Goal: Information Seeking & Learning: Check status

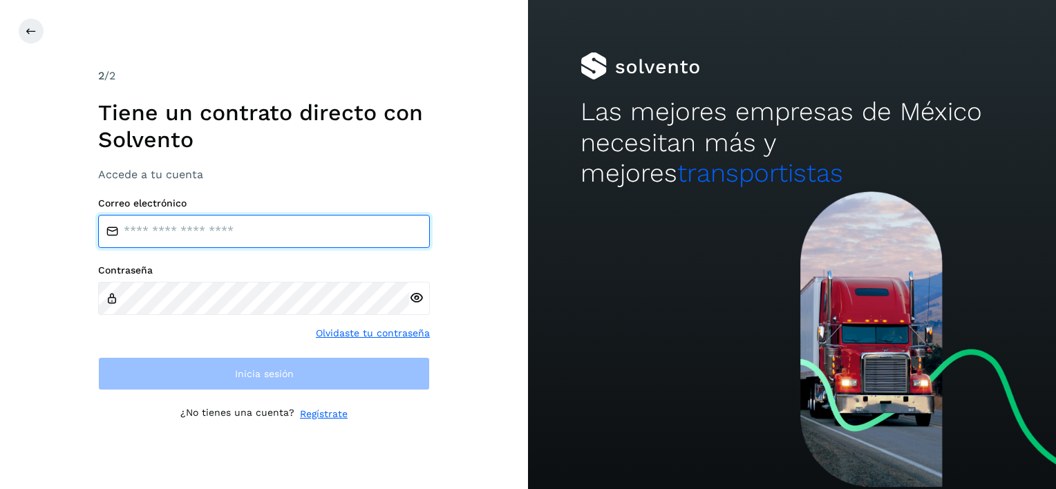
click at [238, 240] on input "email" at bounding box center [264, 231] width 332 height 33
type input "**********"
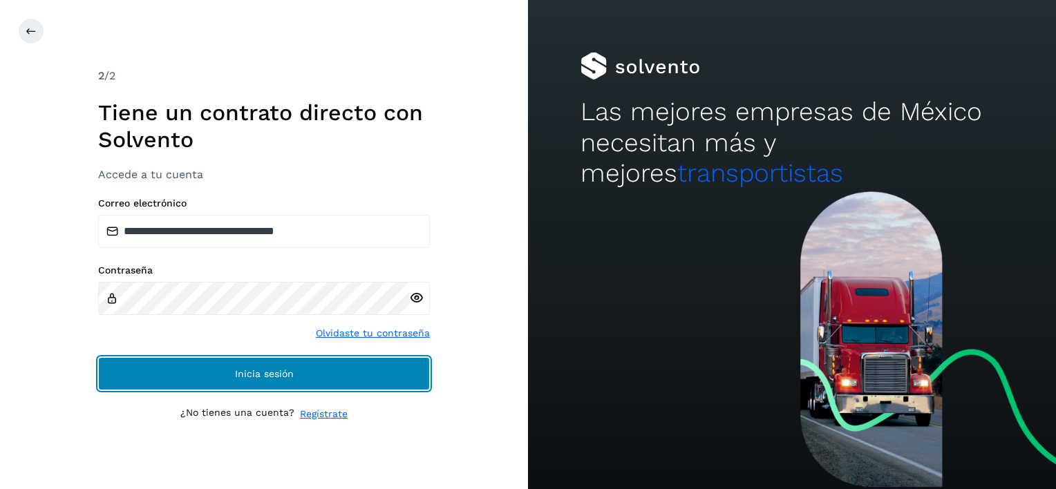
click at [293, 374] on button "Inicia sesión" at bounding box center [264, 373] width 332 height 33
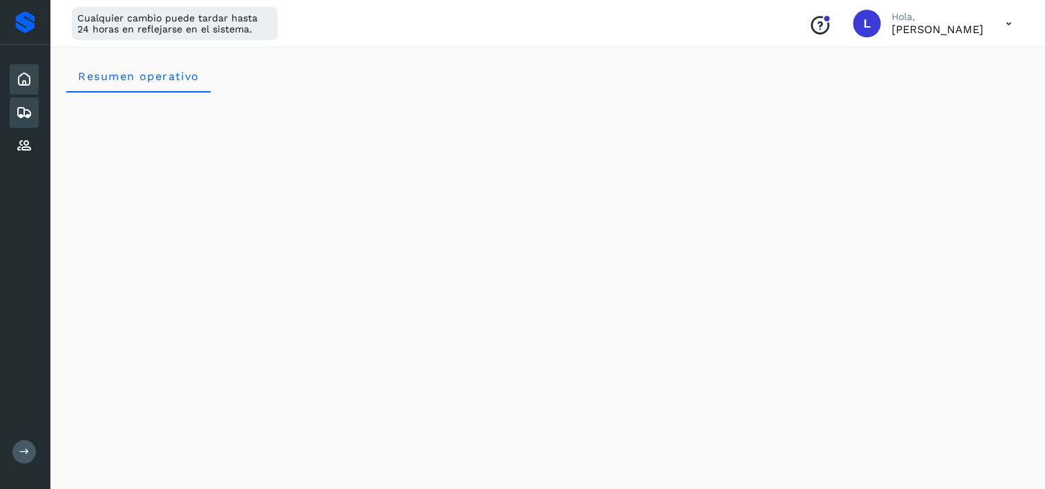
click at [22, 111] on icon at bounding box center [24, 112] width 17 height 17
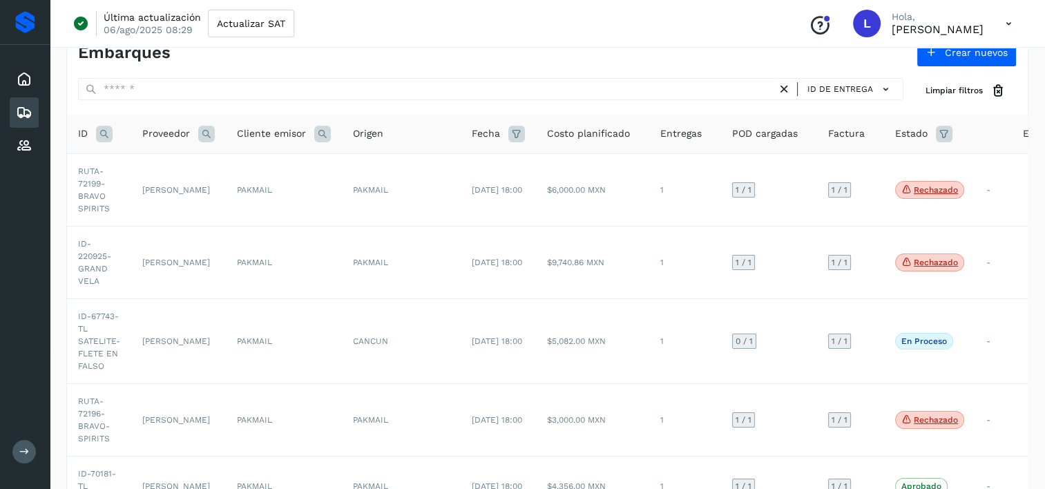
scroll to position [22, 0]
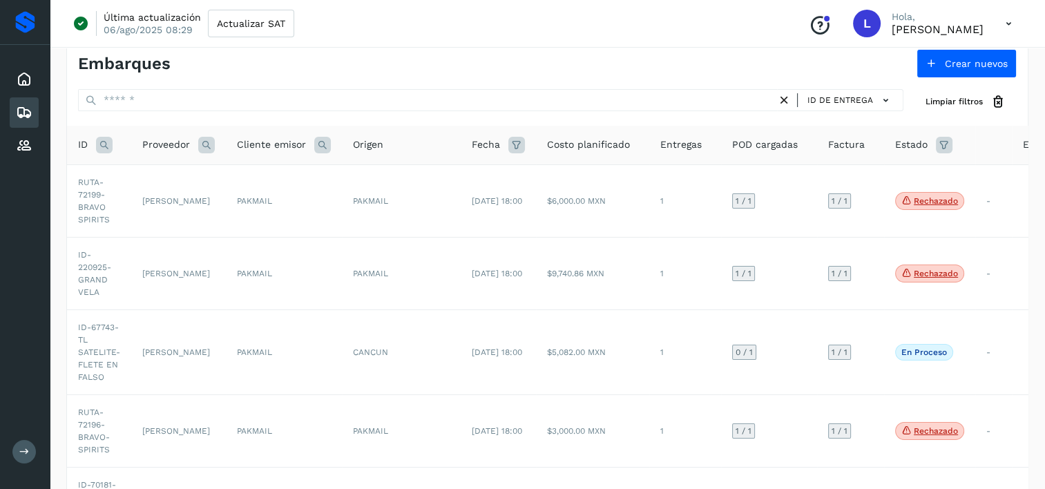
click at [909, 141] on span "Estado" at bounding box center [911, 144] width 32 height 15
click at [948, 144] on icon at bounding box center [944, 145] width 17 height 17
click at [924, 174] on icon at bounding box center [924, 178] width 15 height 15
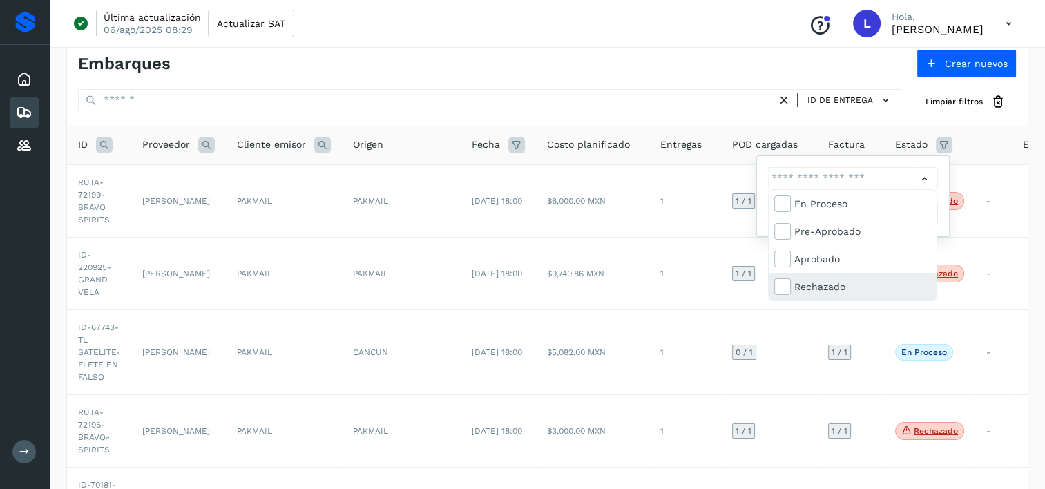
click at [816, 284] on div "Rechazado" at bounding box center [862, 286] width 137 height 15
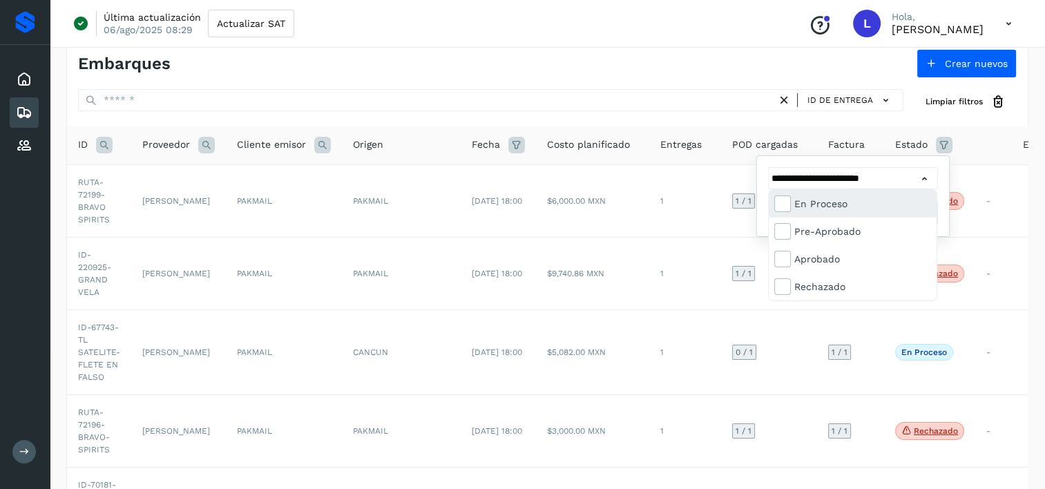
click at [819, 207] on div "En proceso" at bounding box center [862, 203] width 137 height 15
type input "**********"
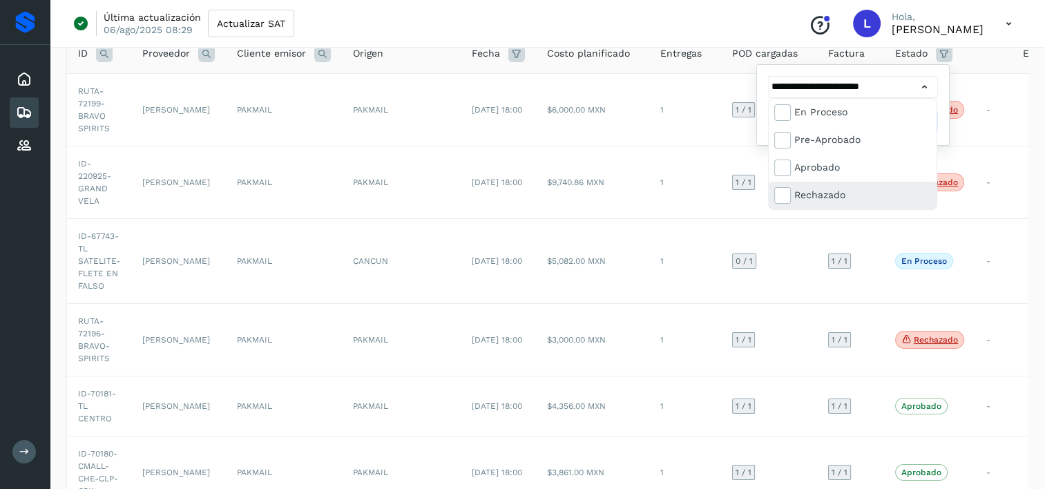
scroll to position [114, 0]
click at [885, 84] on div at bounding box center [522, 244] width 1045 height 489
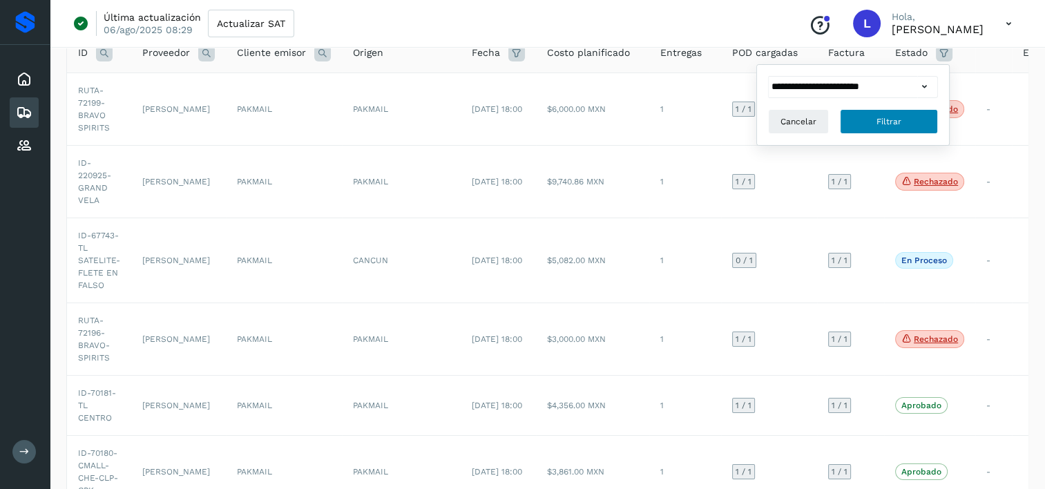
click at [877, 122] on span "Filtrar" at bounding box center [889, 121] width 25 height 12
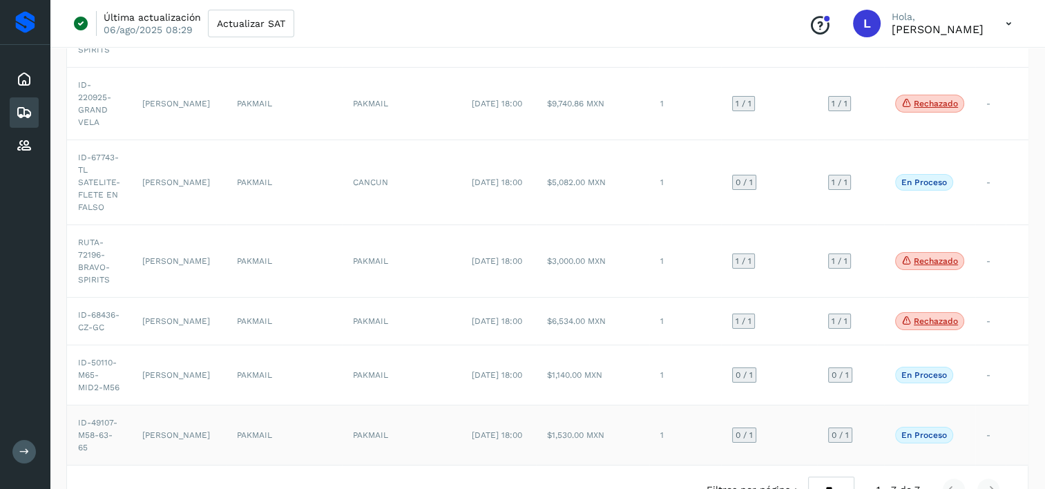
scroll to position [252, 0]
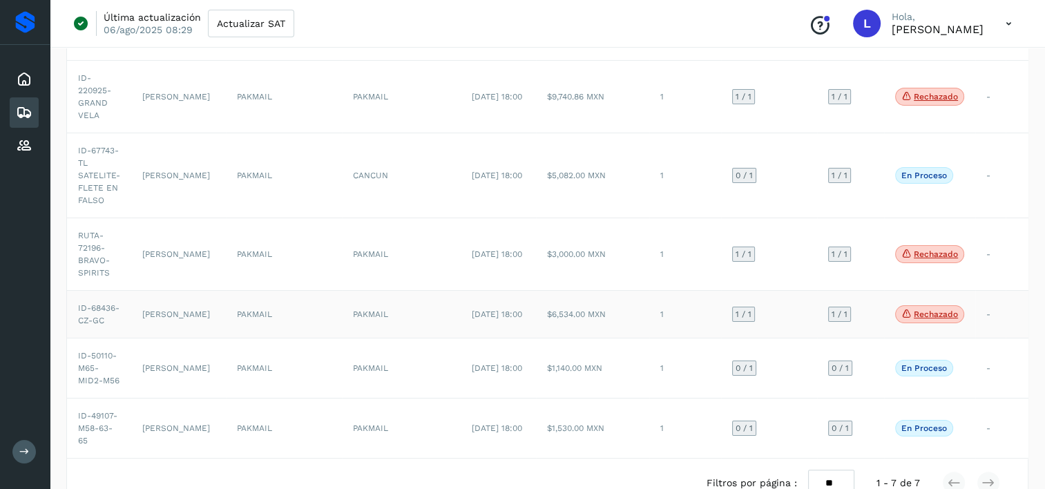
click at [301, 338] on td "PAKMAIL" at bounding box center [284, 314] width 116 height 48
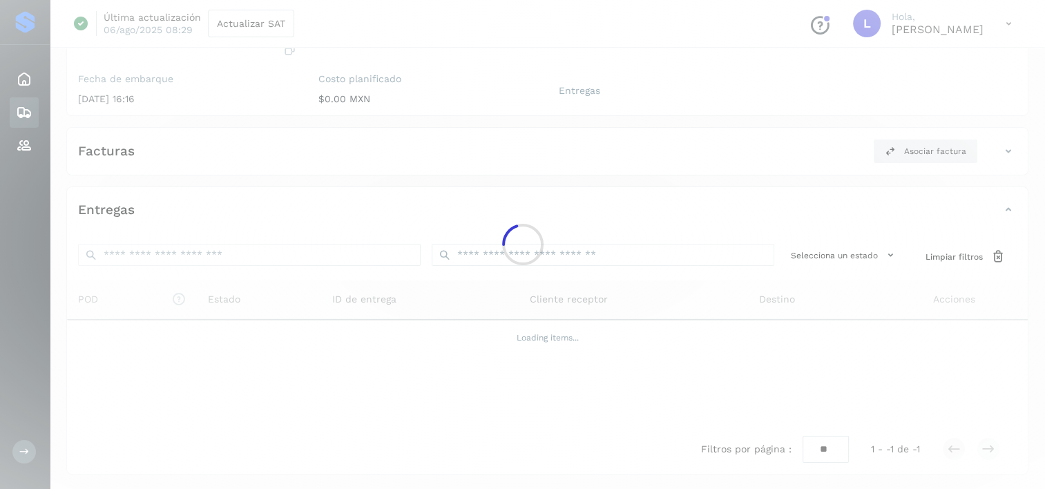
scroll to position [170, 0]
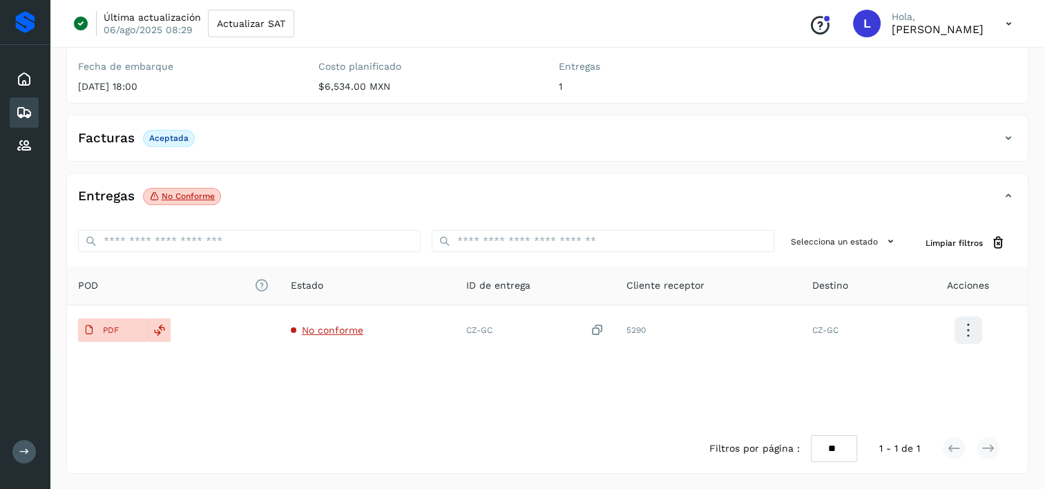
click at [204, 414] on div "POD El tamaño máximo de archivo es de 20 Mb. Estado ID de entrega Cliente recep…" at bounding box center [547, 346] width 961 height 158
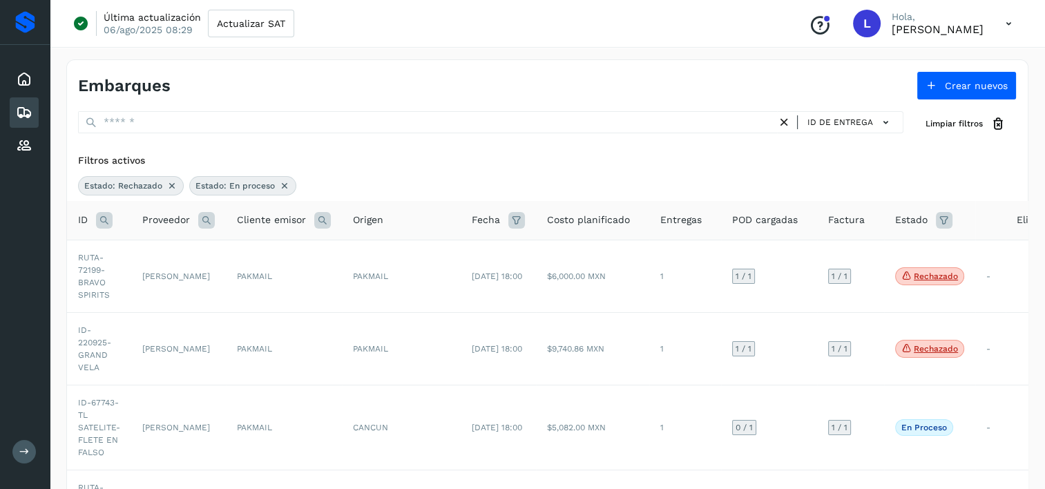
click at [940, 216] on icon at bounding box center [944, 220] width 17 height 17
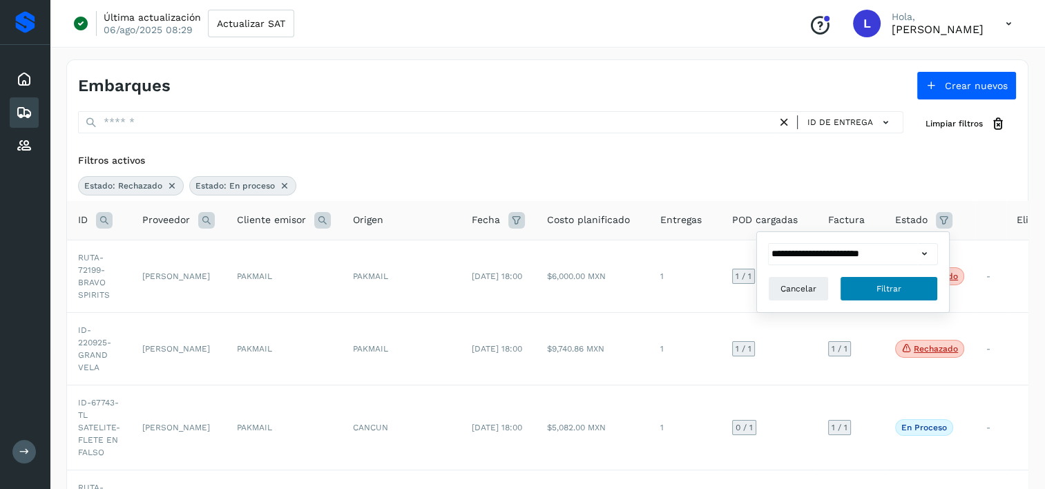
click at [902, 292] on button "Filtrar" at bounding box center [889, 288] width 98 height 25
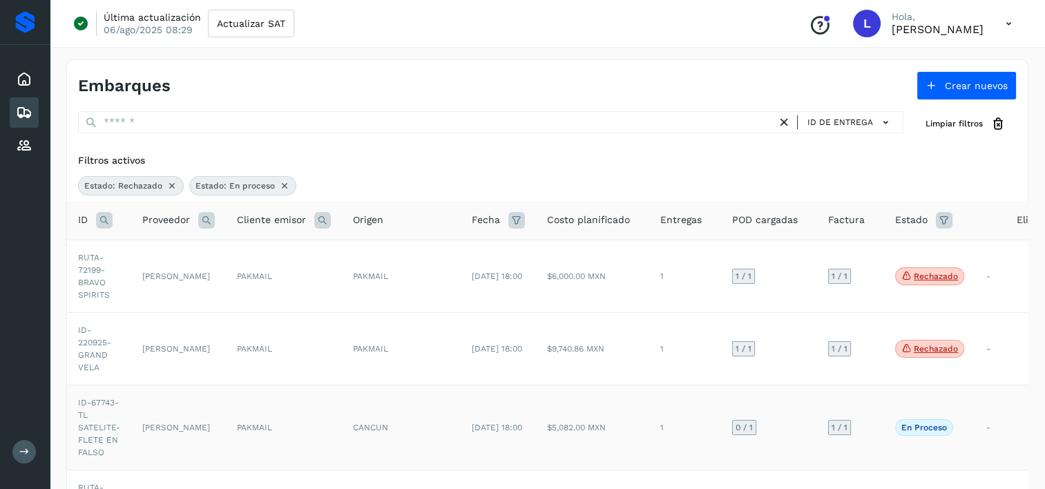
click at [615, 444] on td "$5,082.00 MXN" at bounding box center [592, 427] width 113 height 85
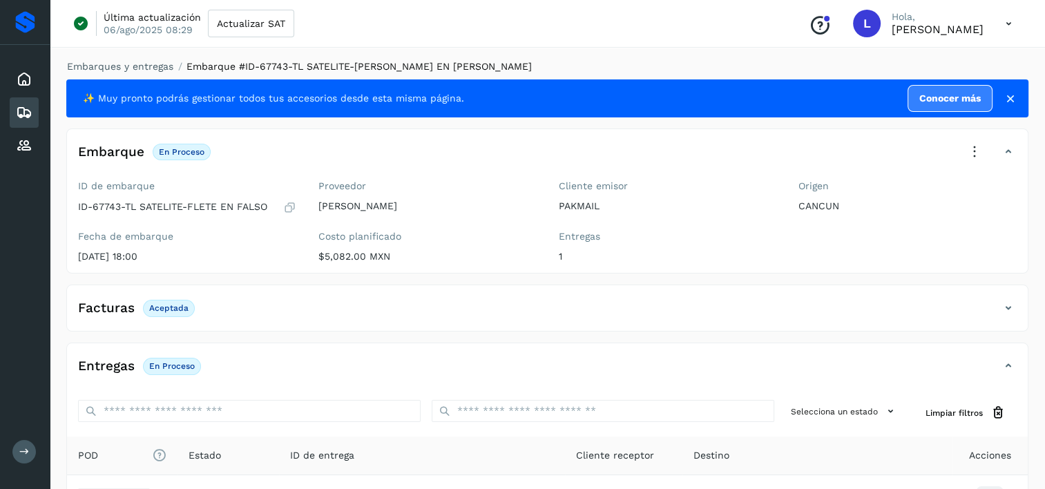
click at [305, 319] on div "Facturas Aceptada" at bounding box center [547, 313] width 961 height 35
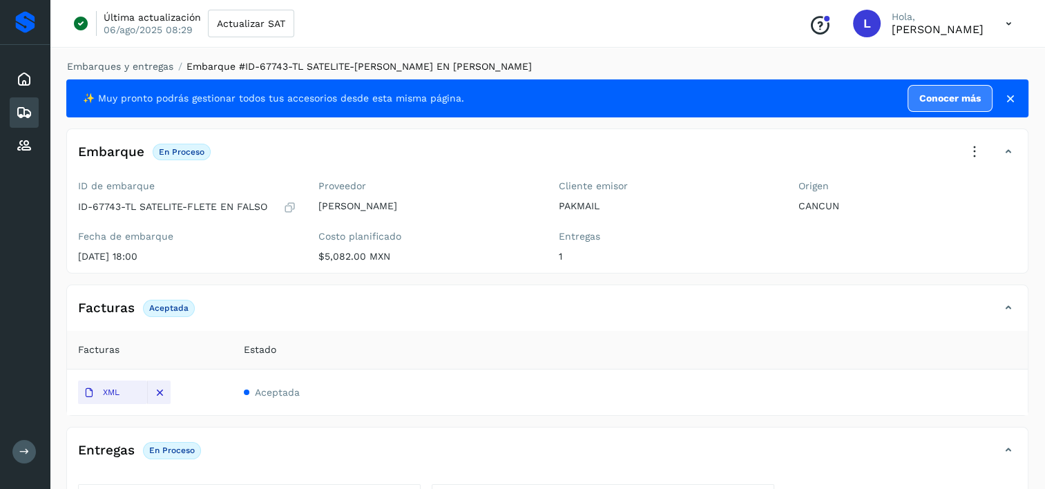
click at [24, 109] on icon at bounding box center [24, 112] width 17 height 17
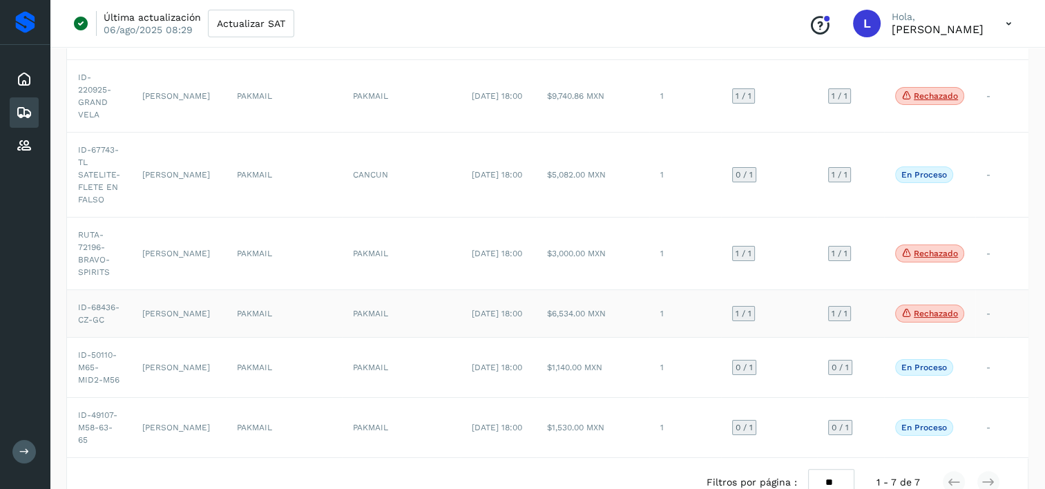
click at [663, 323] on td "1" at bounding box center [685, 313] width 72 height 48
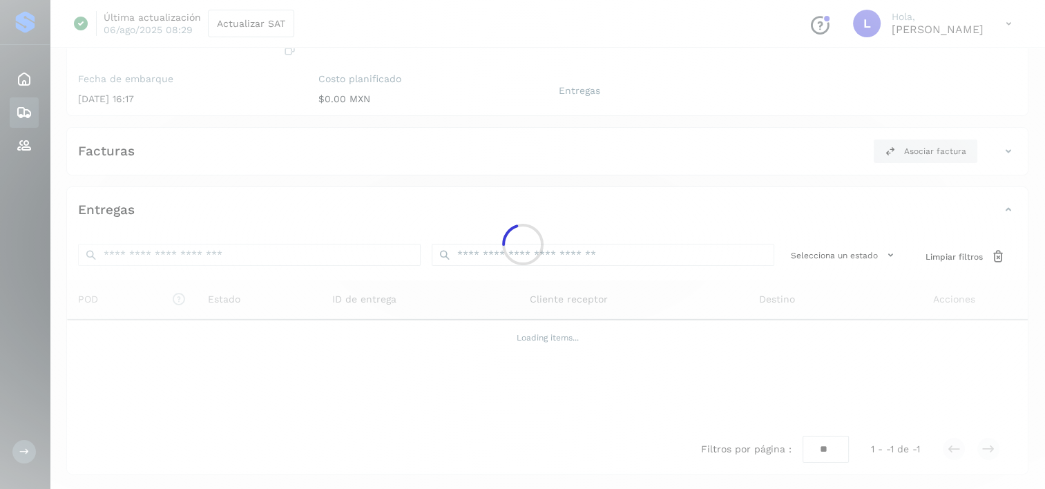
scroll to position [170, 0]
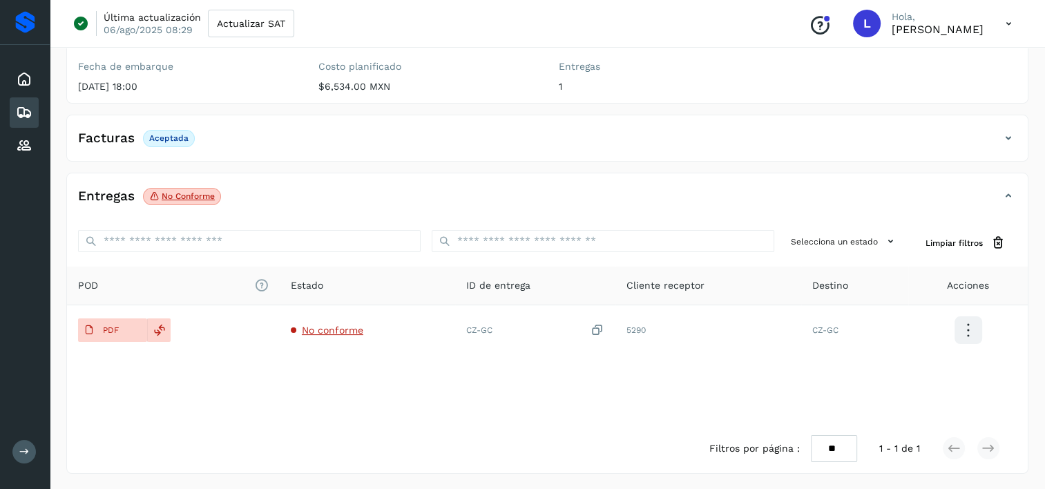
click at [180, 196] on p "No conforme" at bounding box center [188, 196] width 53 height 10
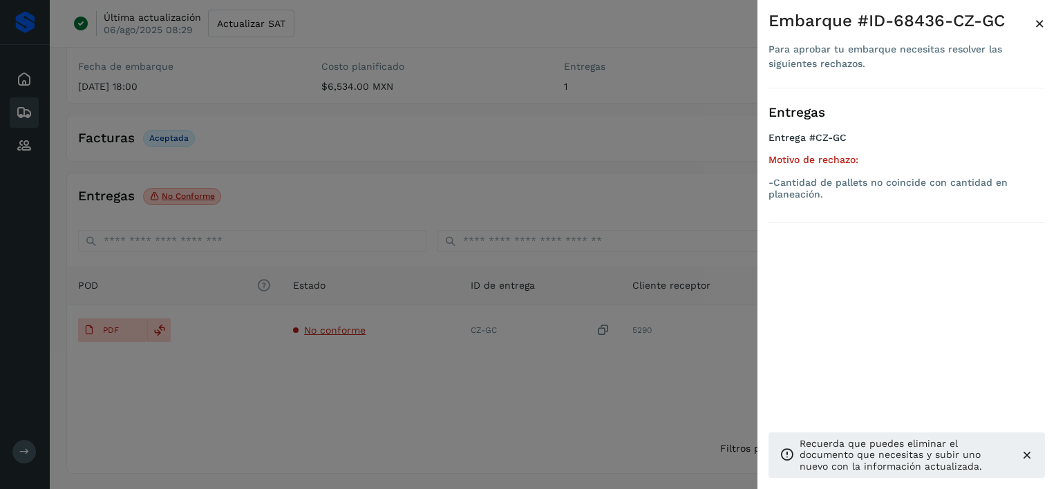
click at [105, 326] on div at bounding box center [528, 244] width 1056 height 489
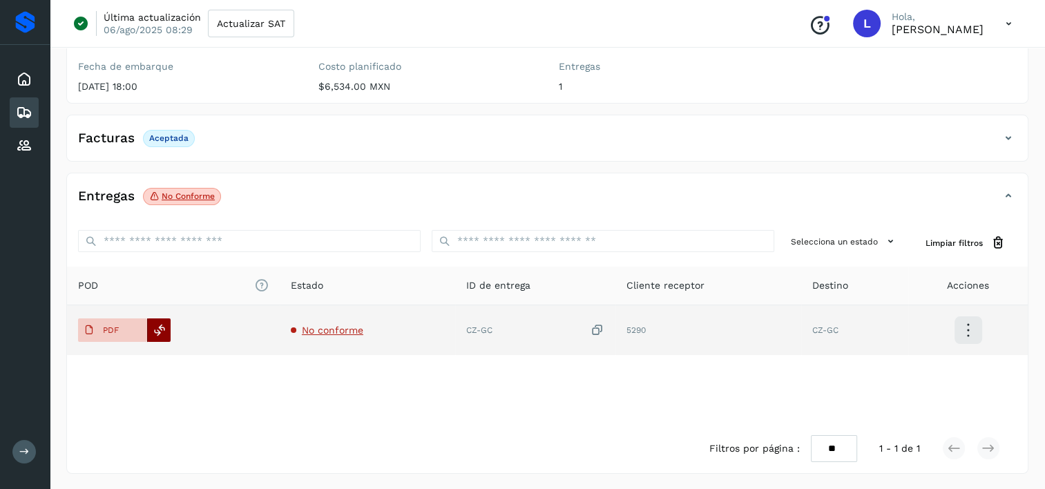
click at [157, 334] on icon at bounding box center [159, 330] width 12 height 12
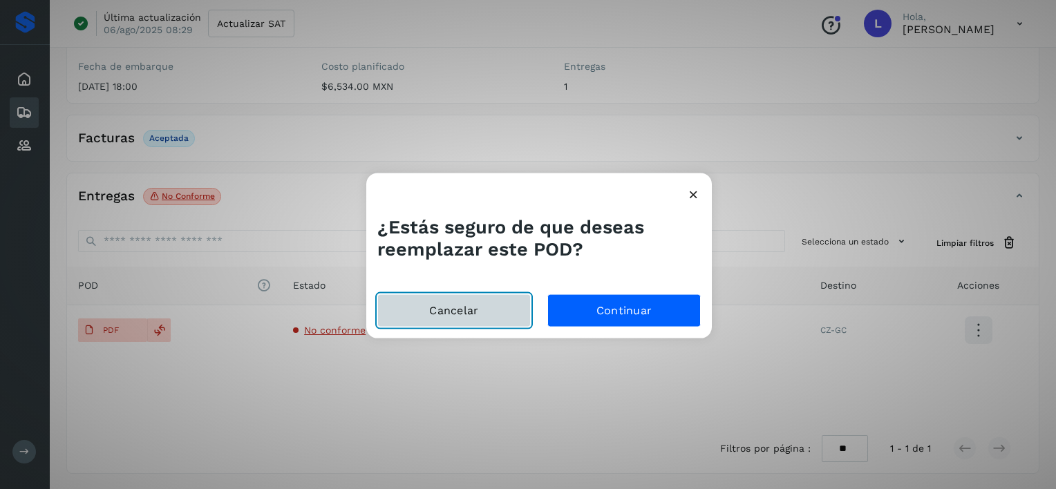
click at [470, 319] on button "Cancelar" at bounding box center [453, 310] width 153 height 33
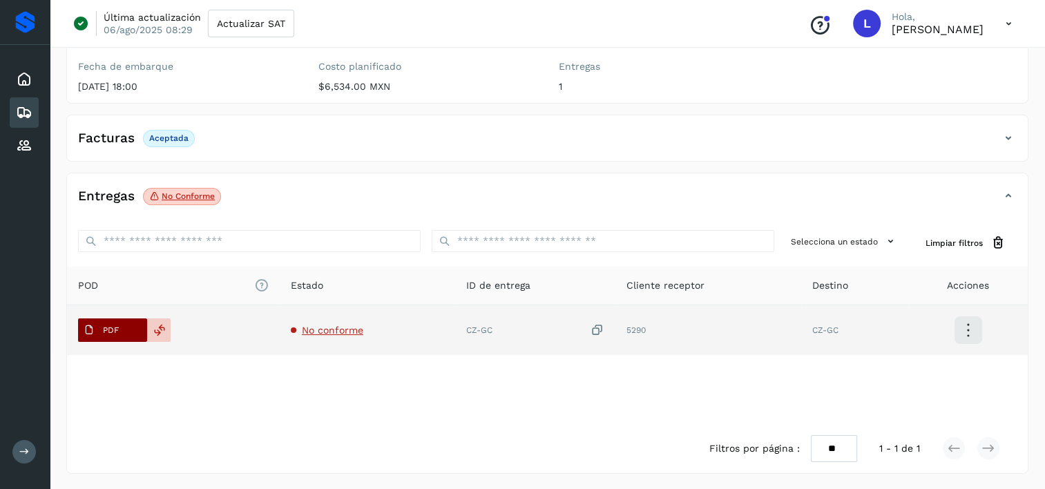
click at [102, 331] on span "PDF" at bounding box center [101, 330] width 46 height 22
click at [103, 331] on p "PDF" at bounding box center [111, 330] width 16 height 10
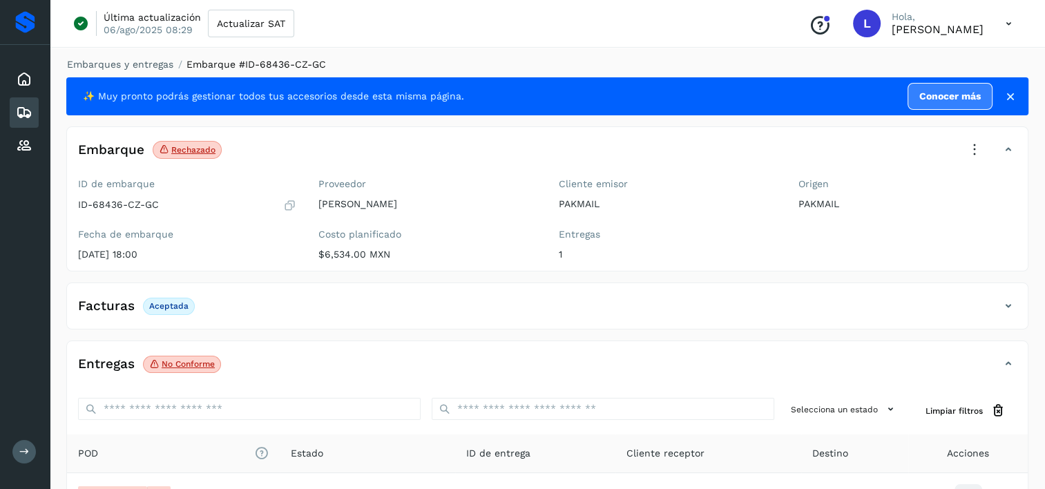
scroll to position [0, 0]
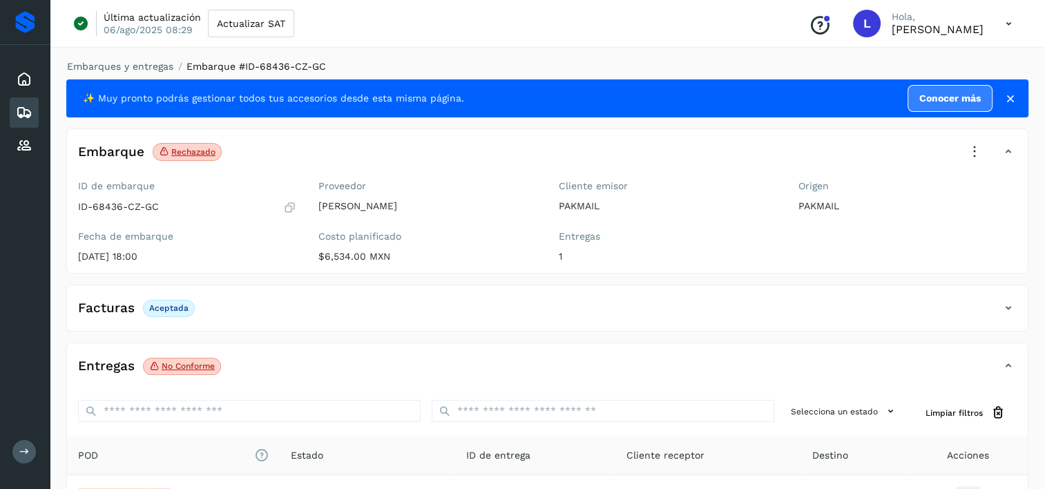
click at [22, 113] on icon at bounding box center [24, 112] width 17 height 17
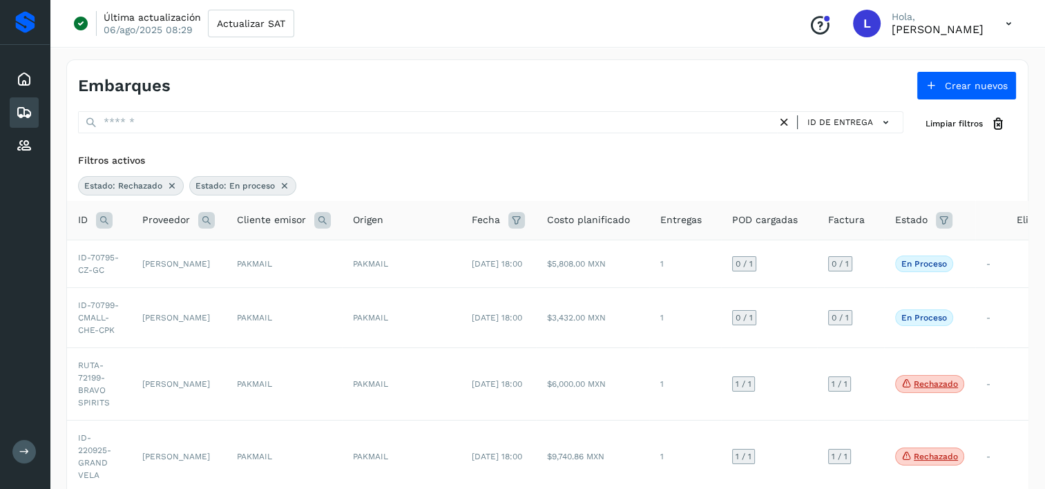
click at [940, 216] on icon at bounding box center [944, 220] width 17 height 17
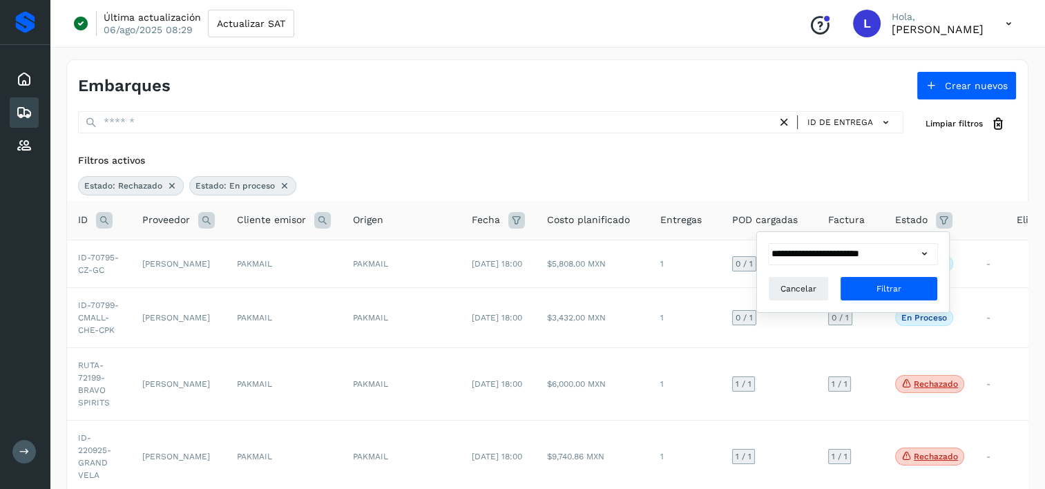
click at [922, 250] on icon at bounding box center [924, 254] width 15 height 15
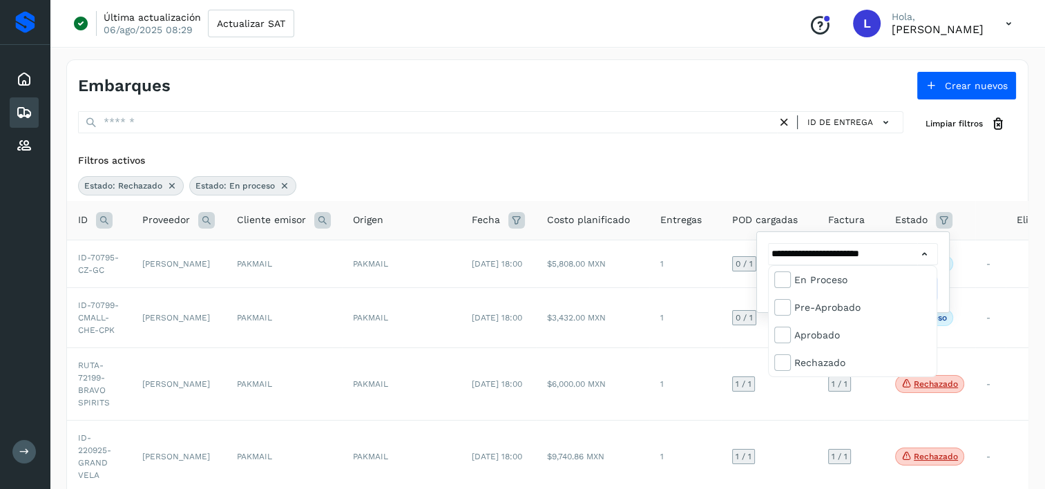
click at [924, 253] on div at bounding box center [522, 244] width 1045 height 489
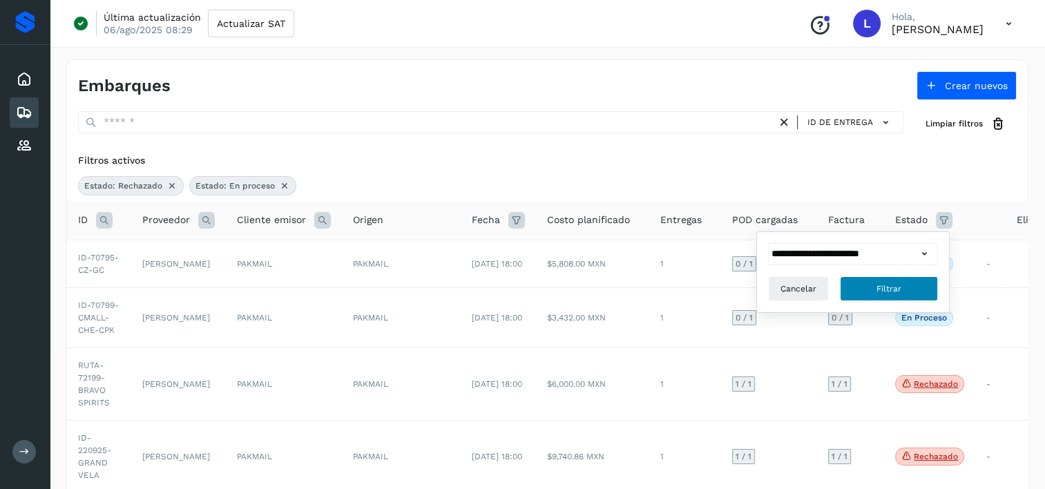
click at [879, 288] on span "Filtrar" at bounding box center [889, 289] width 25 height 12
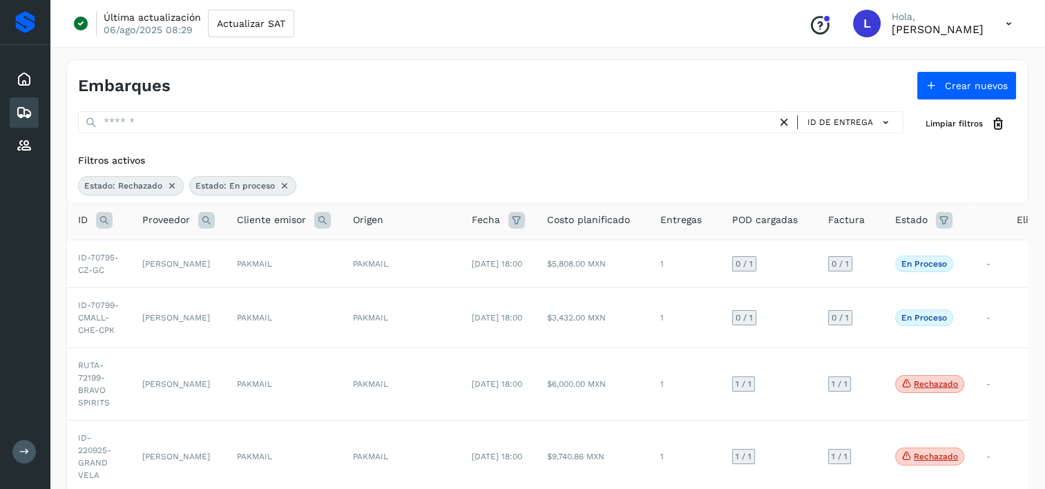
click at [152, 185] on span "Estado: Rechazado" at bounding box center [123, 186] width 78 height 12
click at [282, 182] on icon at bounding box center [284, 185] width 11 height 11
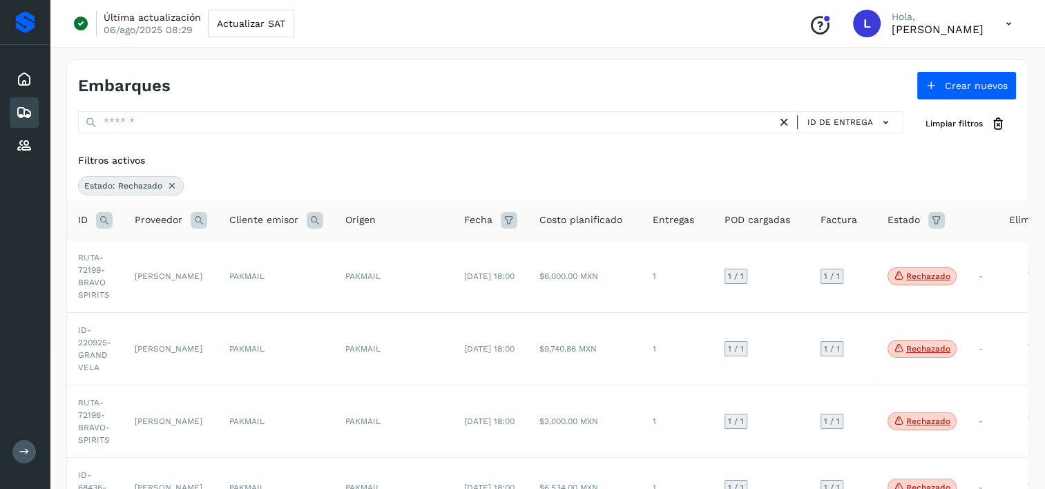
click at [24, 111] on icon at bounding box center [24, 112] width 17 height 17
click at [882, 121] on icon at bounding box center [886, 122] width 15 height 15
click at [21, 111] on icon at bounding box center [24, 112] width 17 height 17
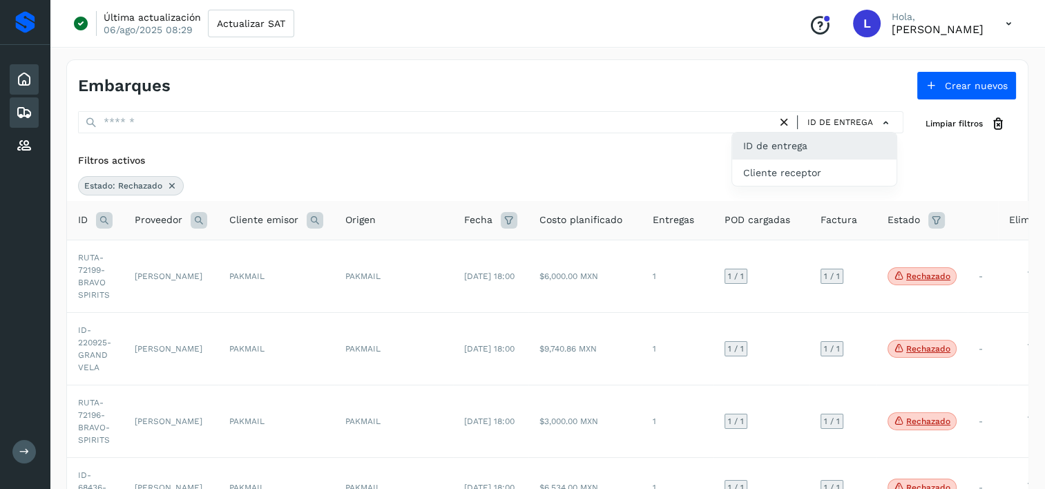
click at [23, 81] on icon at bounding box center [24, 79] width 17 height 17
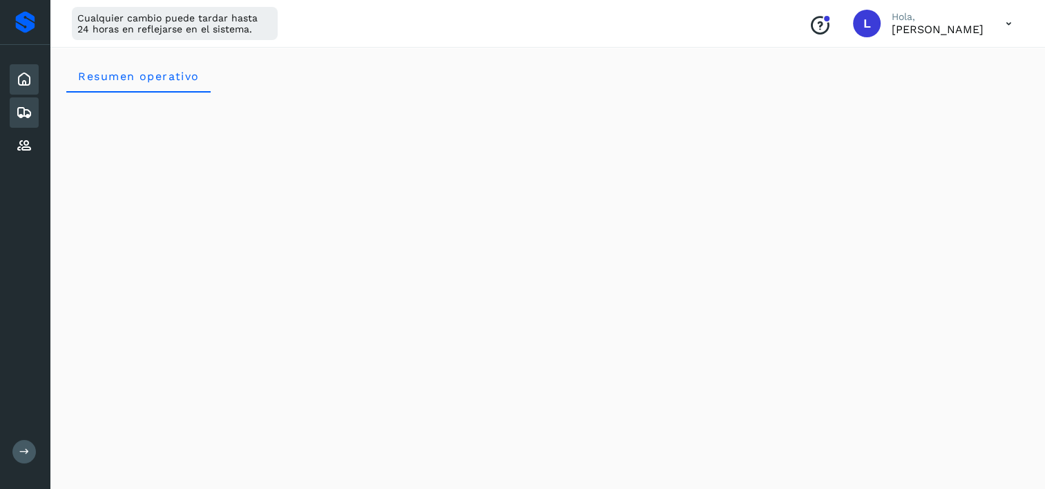
click at [26, 113] on icon at bounding box center [24, 112] width 17 height 17
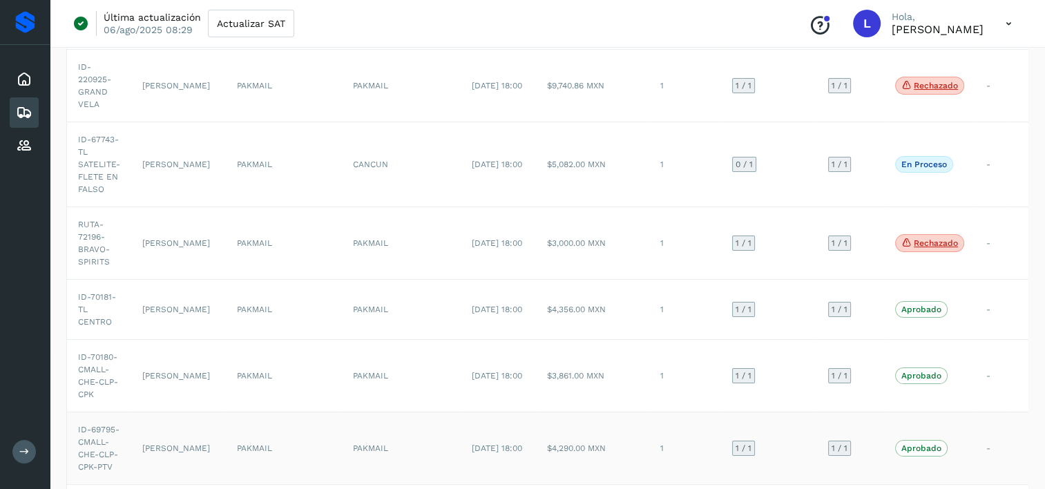
scroll to position [322, 0]
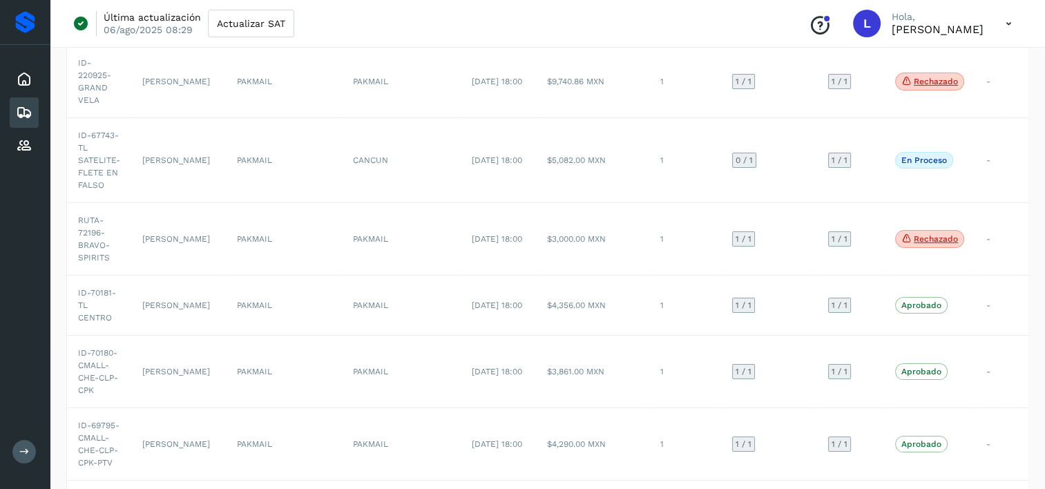
click at [19, 453] on icon at bounding box center [24, 452] width 10 height 10
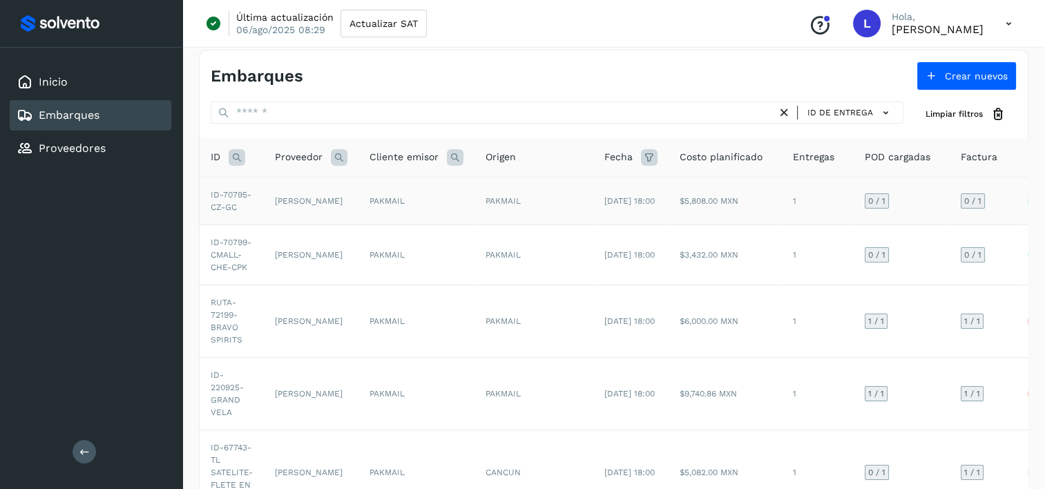
scroll to position [0, 0]
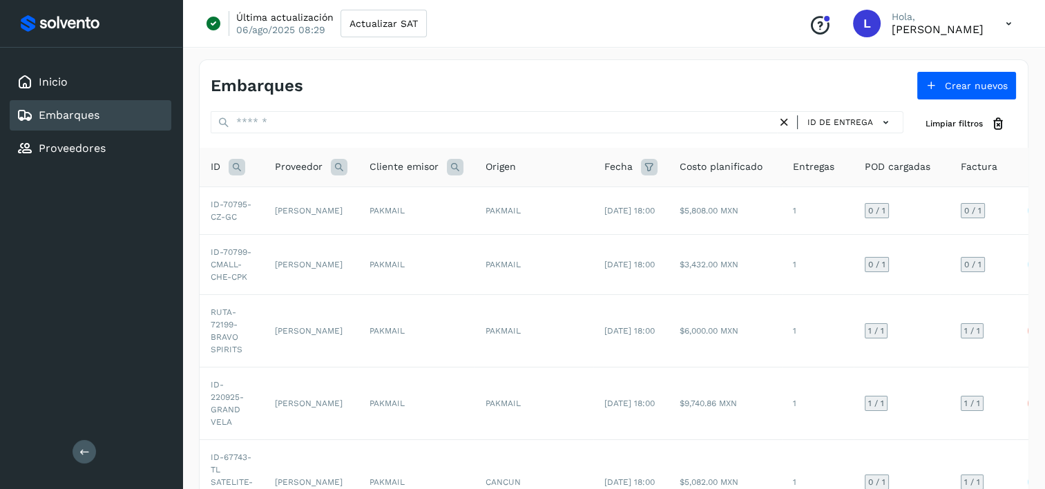
click at [88, 451] on icon at bounding box center [84, 452] width 10 height 10
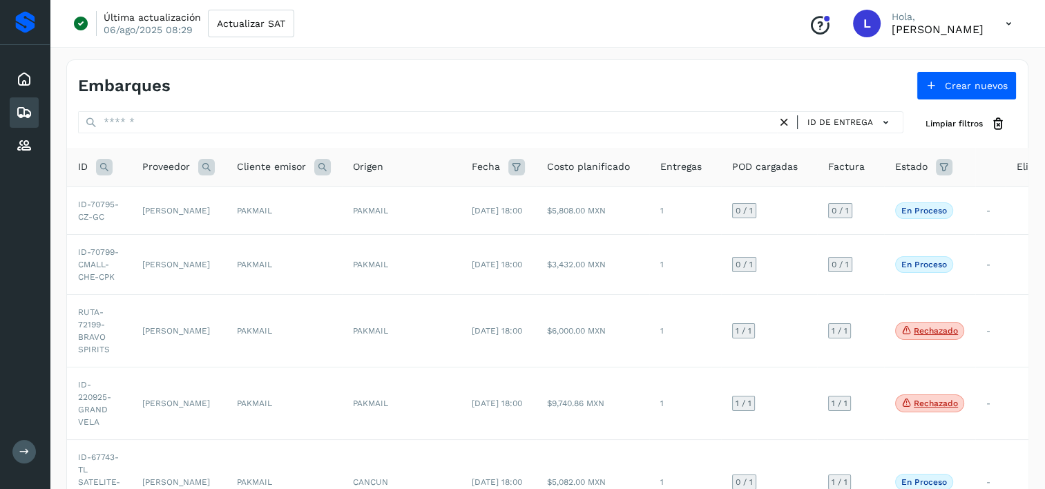
click at [78, 21] on icon at bounding box center [80, 23] width 17 height 17
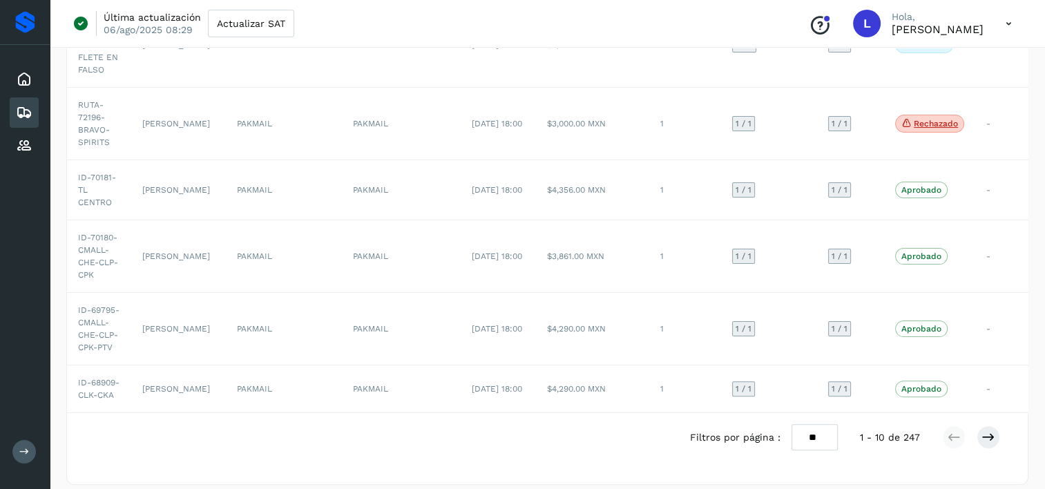
scroll to position [470, 0]
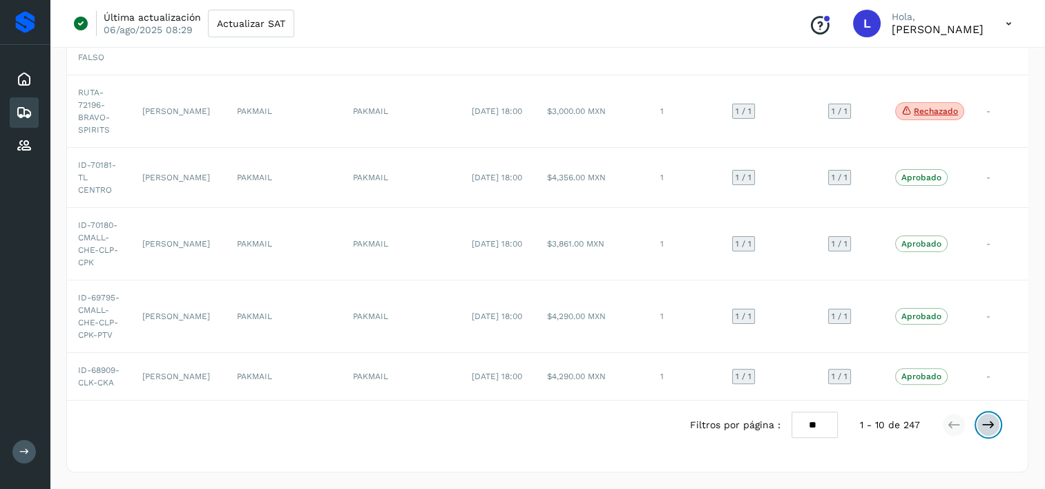
click at [989, 421] on icon at bounding box center [989, 425] width 14 height 14
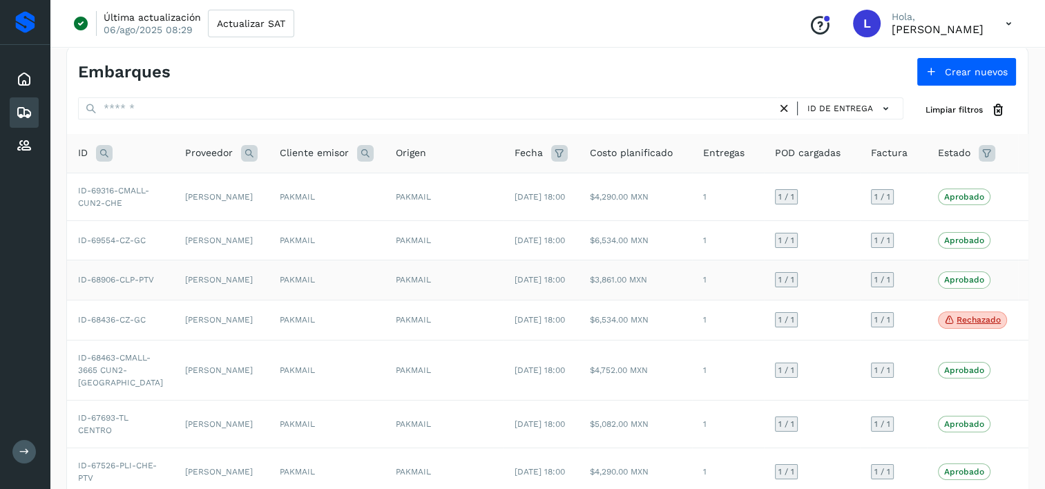
scroll to position [0, 0]
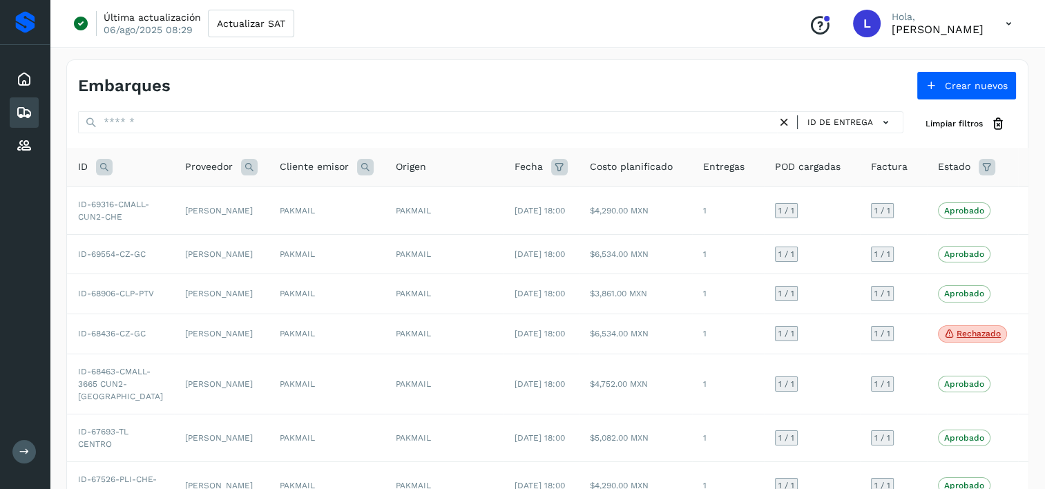
click at [979, 169] on icon at bounding box center [987, 167] width 17 height 17
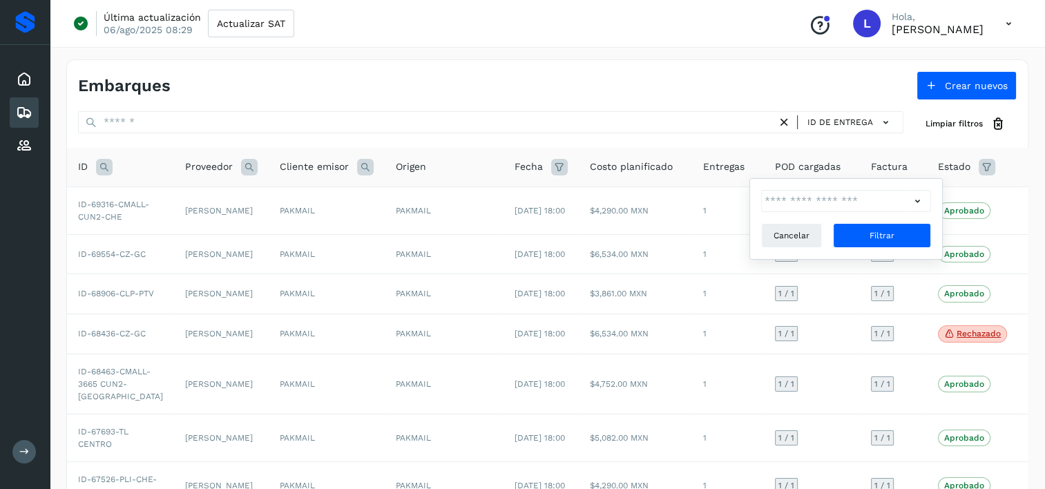
click at [917, 200] on icon at bounding box center [918, 201] width 15 height 15
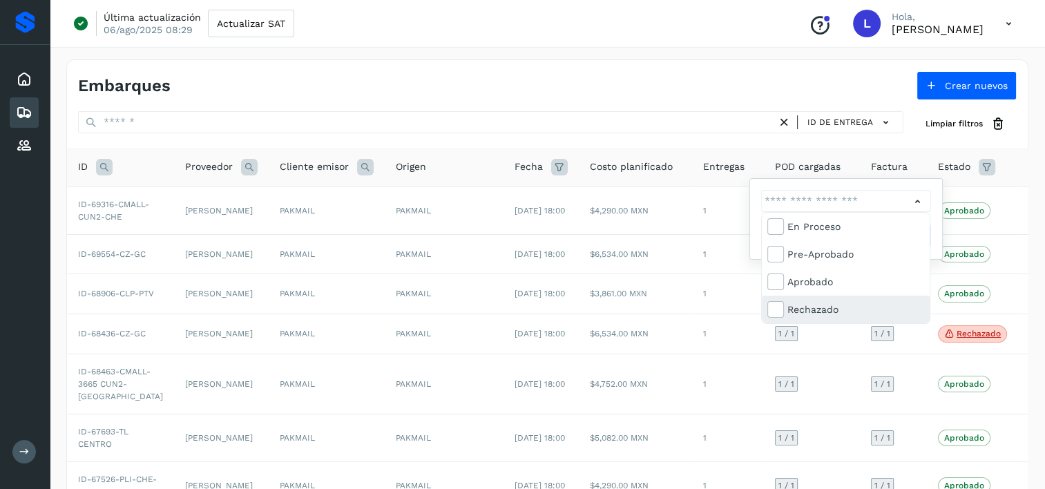
click at [819, 307] on div "Rechazado" at bounding box center [856, 309] width 137 height 15
type input "**********"
click at [805, 310] on div "Rechazado" at bounding box center [856, 309] width 137 height 15
type input "**********"
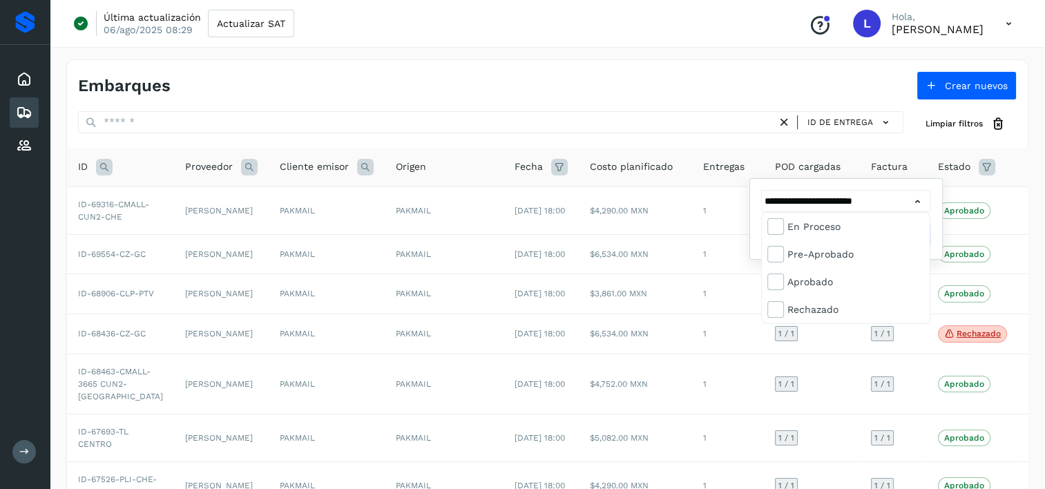
click at [978, 314] on div at bounding box center [522, 244] width 1045 height 489
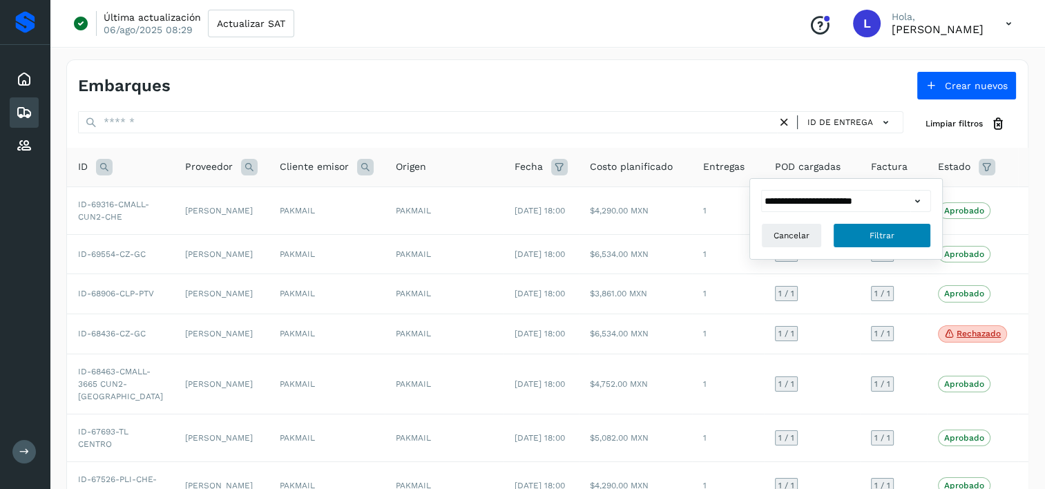
click at [887, 227] on button "Filtrar" at bounding box center [882, 235] width 98 height 25
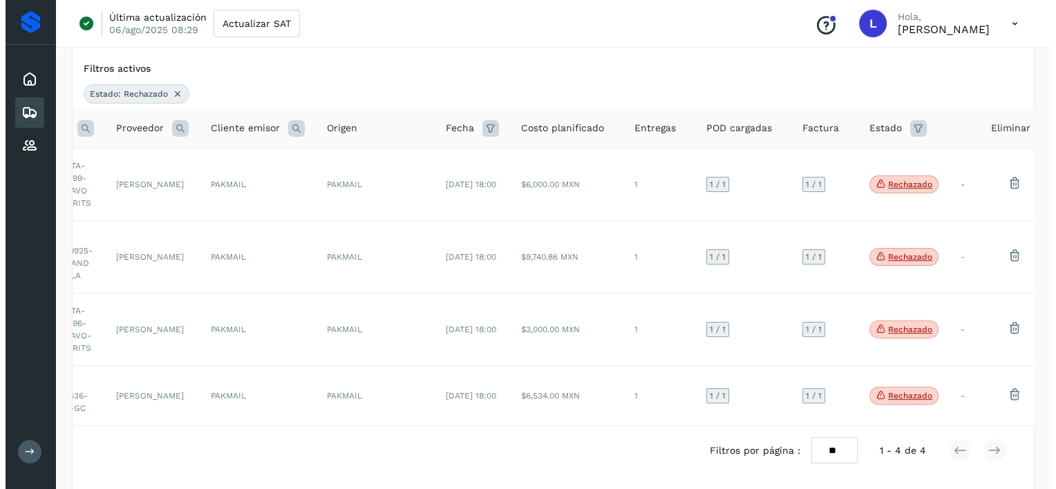
scroll to position [0, 36]
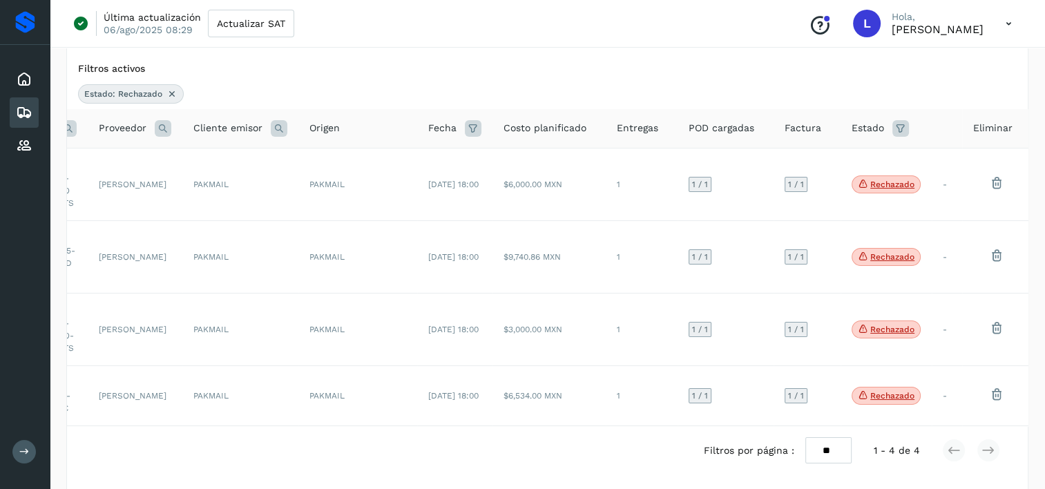
click at [1007, 28] on icon at bounding box center [1009, 24] width 28 height 28
click at [1007, 28] on div at bounding box center [522, 244] width 1045 height 489
click at [1007, 28] on icon at bounding box center [1009, 24] width 28 height 28
click at [927, 59] on div "Documentación" at bounding box center [940, 62] width 164 height 26
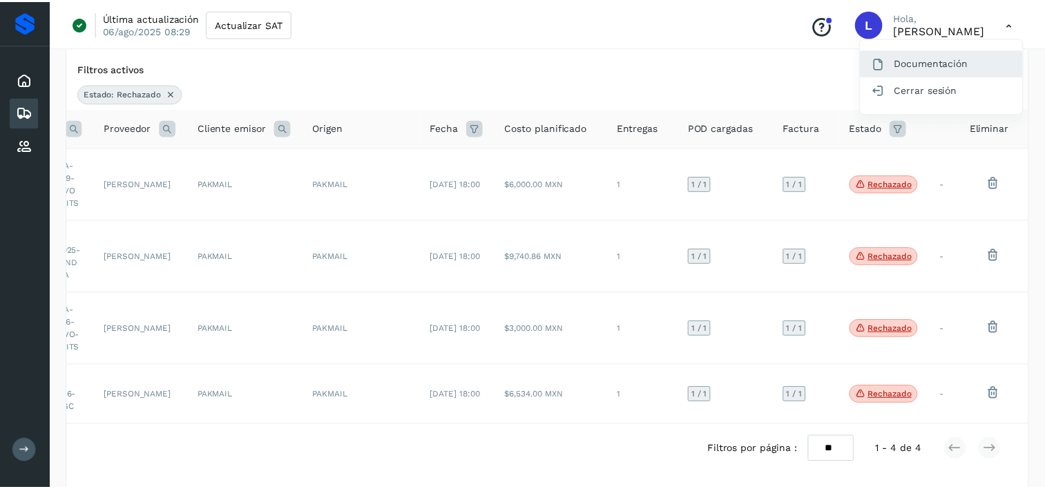
scroll to position [0, 26]
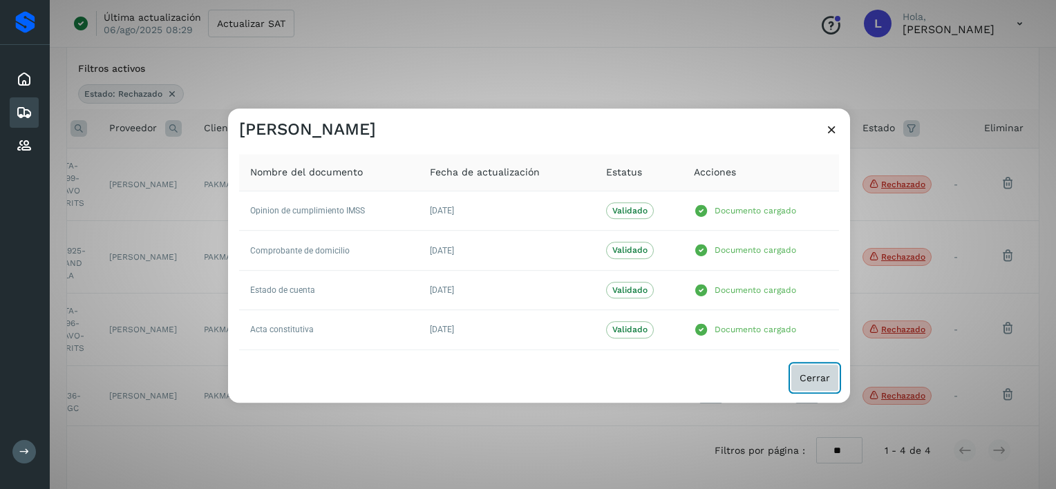
click at [823, 374] on span "Cerrar" at bounding box center [814, 378] width 30 height 10
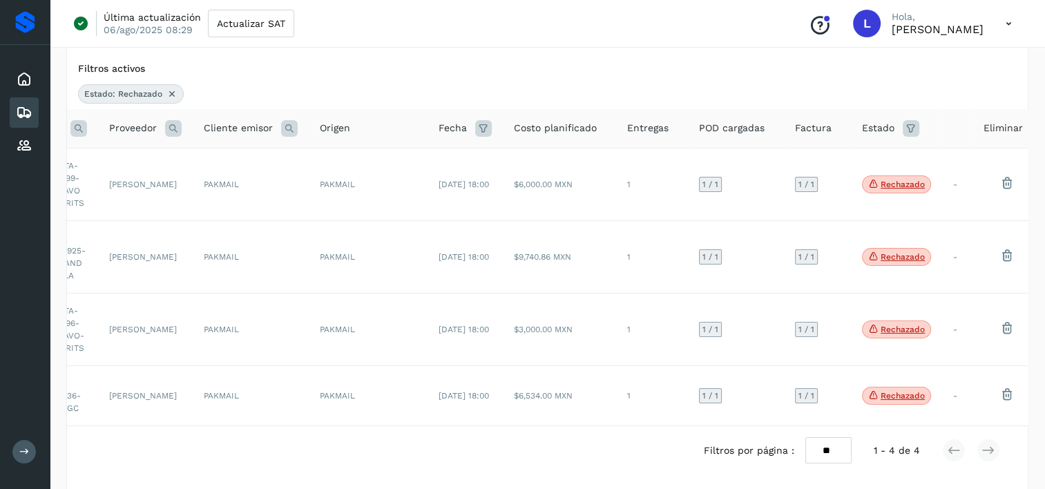
scroll to position [0, 0]
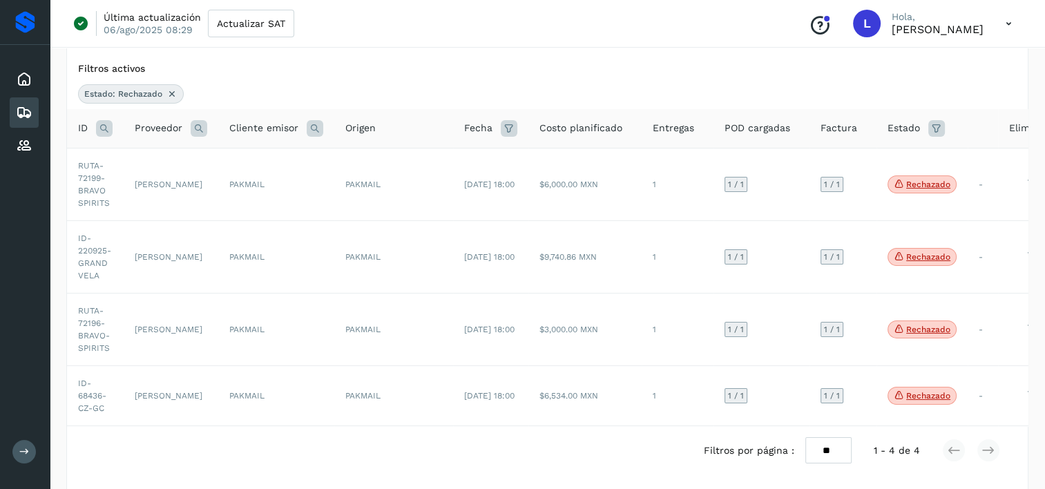
click at [507, 127] on icon at bounding box center [509, 128] width 17 height 17
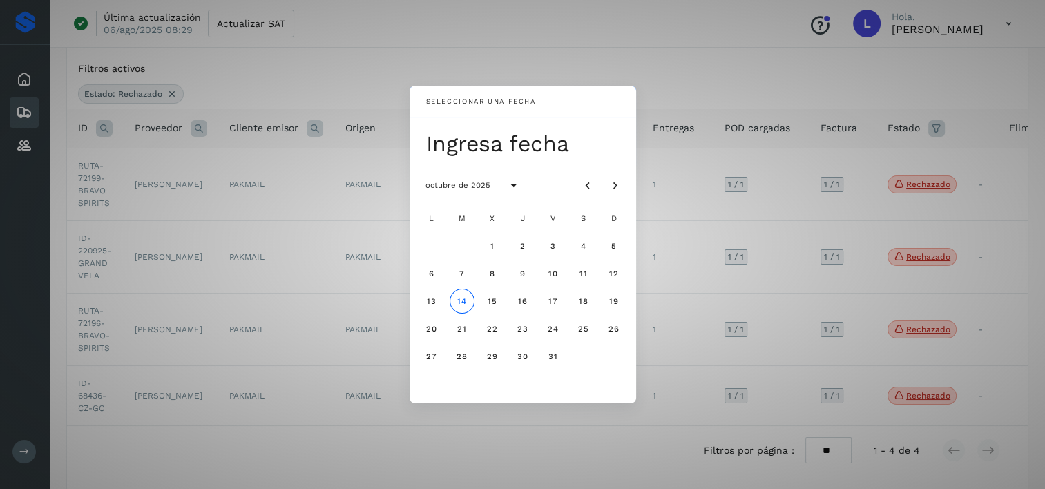
click at [507, 127] on div "Ingresa fecha" at bounding box center [523, 141] width 227 height 48
click at [318, 140] on div "Seleccionar una fecha Ingresa fecha octubre de 2025 L M X J V S D 1 2 3 4 5 6 7…" at bounding box center [522, 244] width 1045 height 489
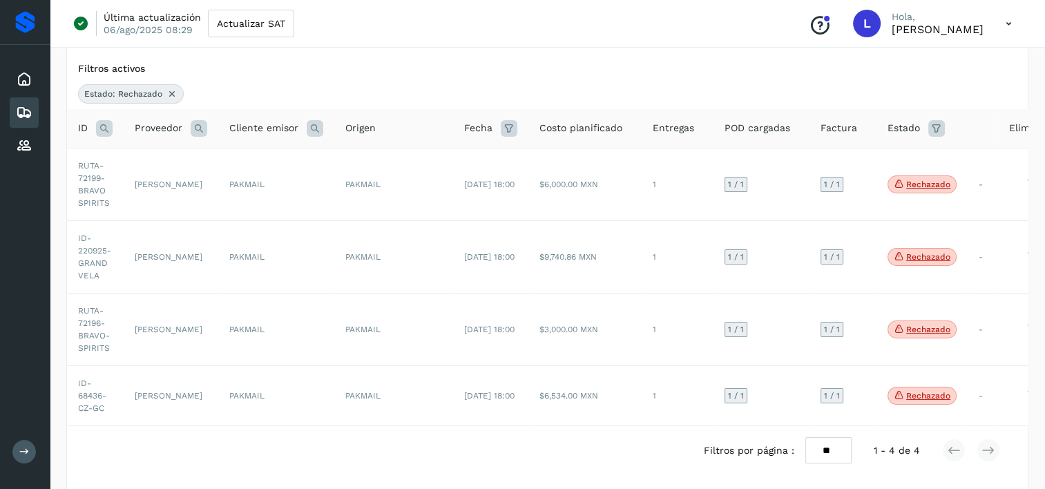
click at [314, 126] on icon at bounding box center [315, 128] width 17 height 17
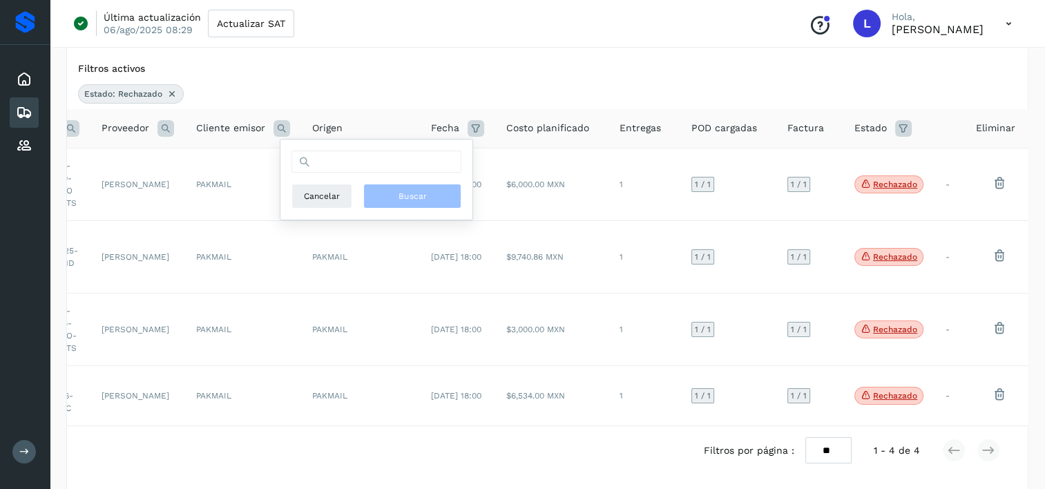
scroll to position [0, 36]
click at [606, 191] on td "1" at bounding box center [642, 184] width 72 height 73
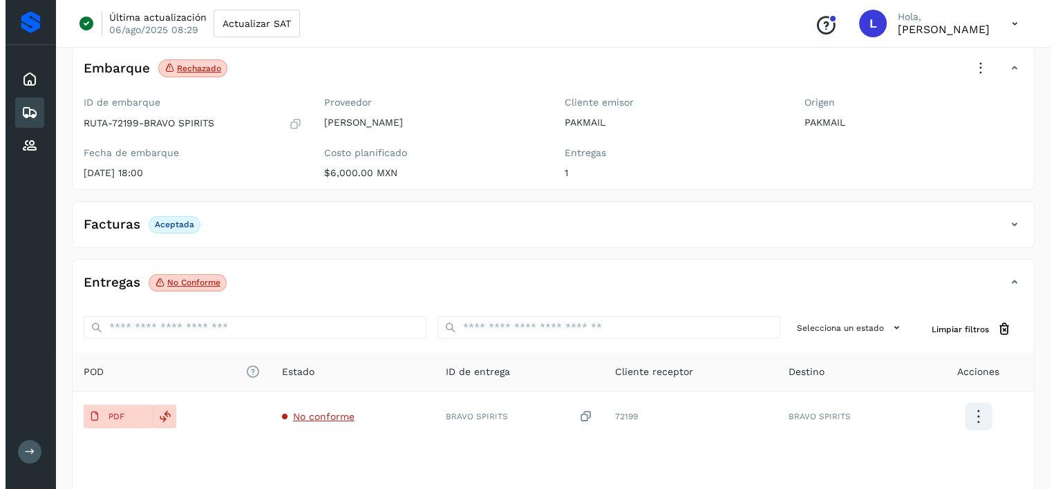
scroll to position [92, 0]
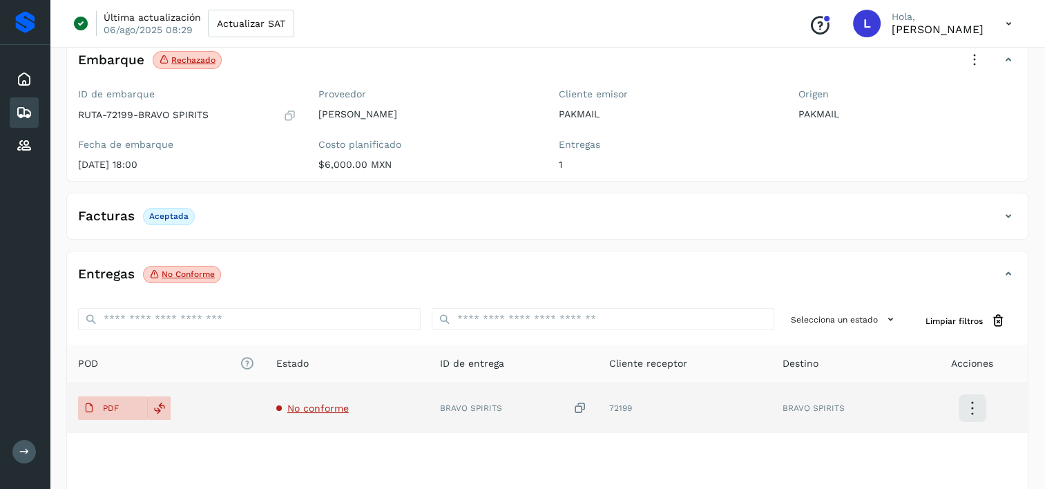
click at [973, 409] on icon at bounding box center [972, 408] width 32 height 32
click at [897, 410] on button "Ver Detalle" at bounding box center [903, 408] width 164 height 26
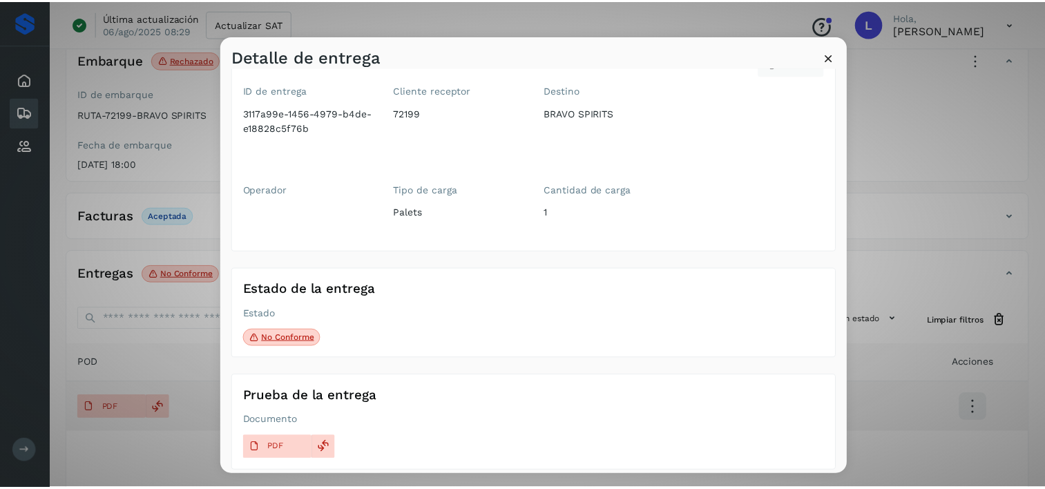
scroll to position [44, 0]
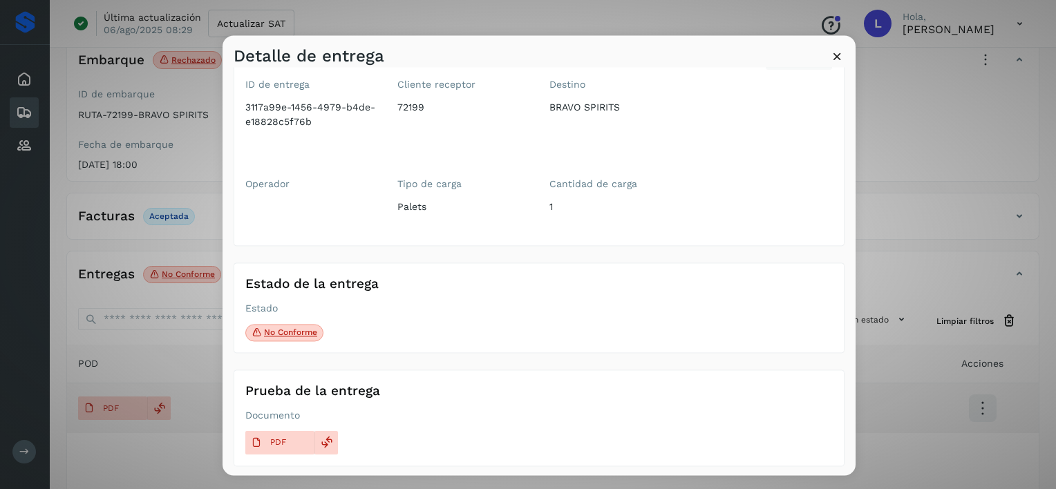
click at [832, 58] on icon at bounding box center [837, 56] width 15 height 15
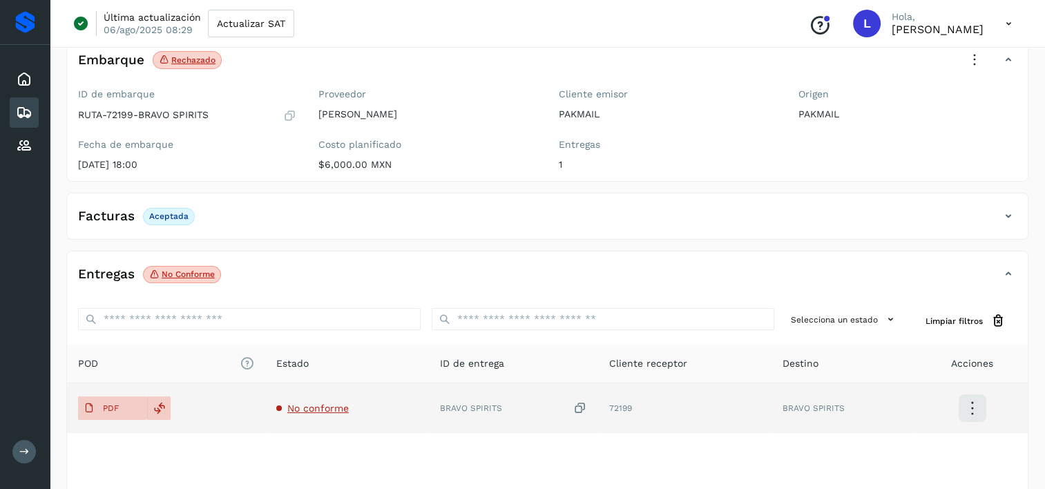
click at [23, 113] on icon at bounding box center [24, 112] width 17 height 17
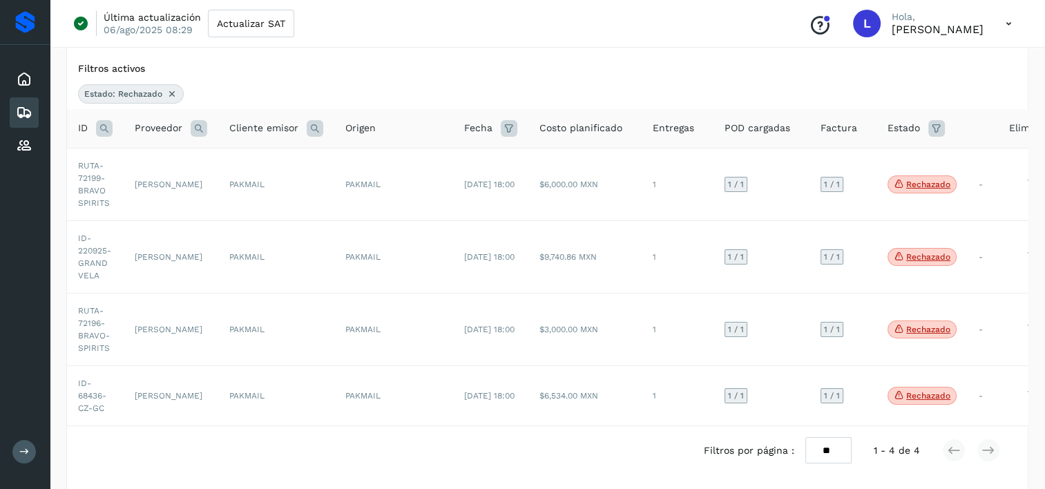
drag, startPoint x: 127, startPoint y: 93, endPoint x: 864, endPoint y: 91, distance: 736.4
click at [864, 91] on div "Estado: Rechazado" at bounding box center [547, 93] width 939 height 19
click at [117, 94] on span "Estado: Rechazado" at bounding box center [123, 94] width 78 height 12
drag, startPoint x: 115, startPoint y: 90, endPoint x: 565, endPoint y: 85, distance: 449.8
click at [565, 85] on div "Estado: Rechazado" at bounding box center [547, 93] width 939 height 19
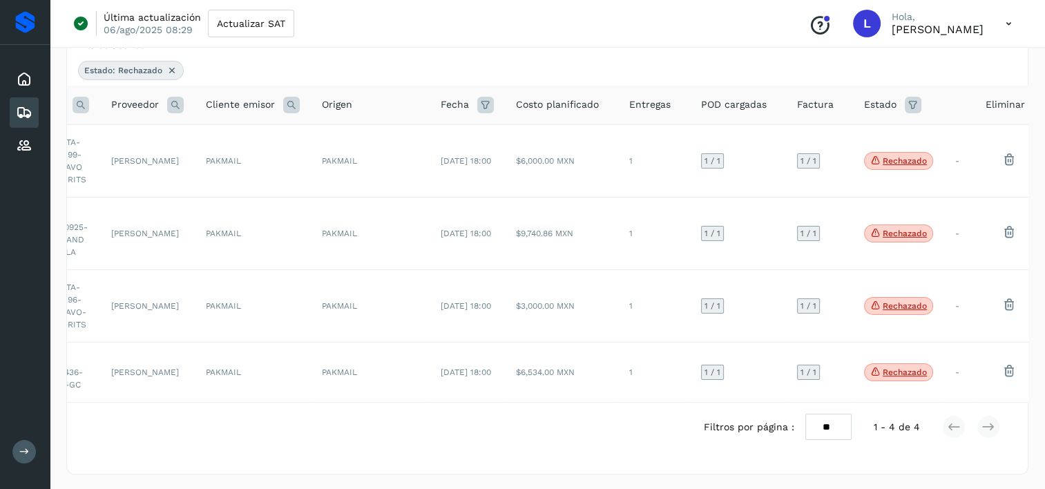
scroll to position [126, 0]
click at [25, 453] on icon at bounding box center [24, 452] width 10 height 10
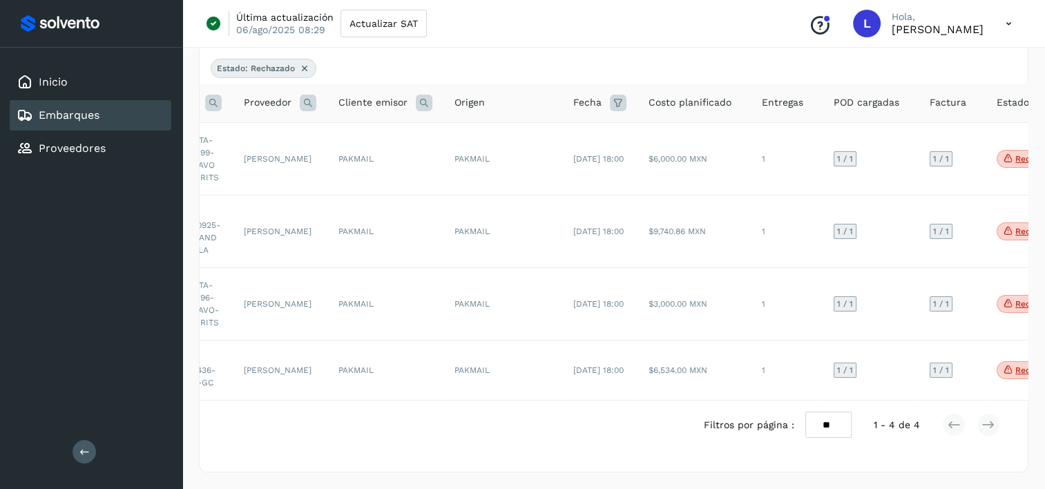
click at [84, 455] on icon at bounding box center [84, 452] width 10 height 10
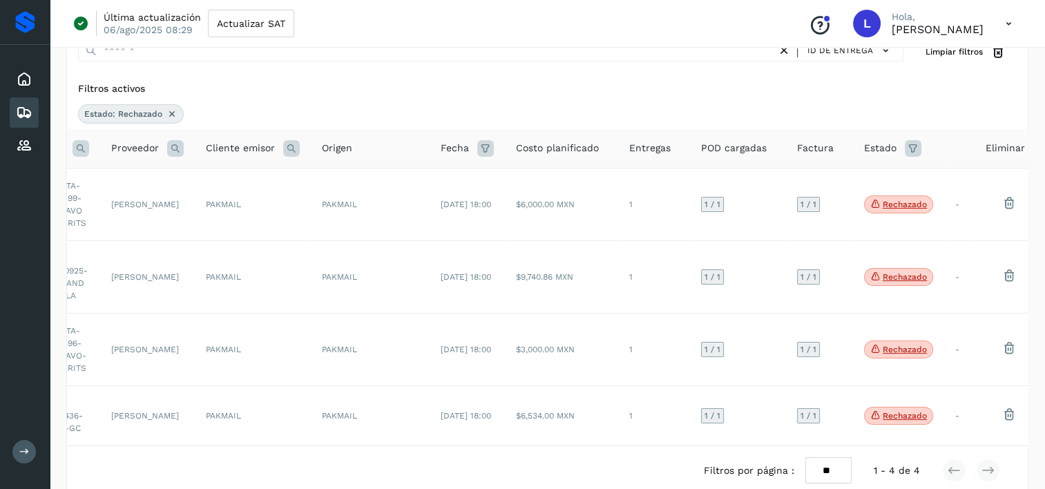
scroll to position [23, 0]
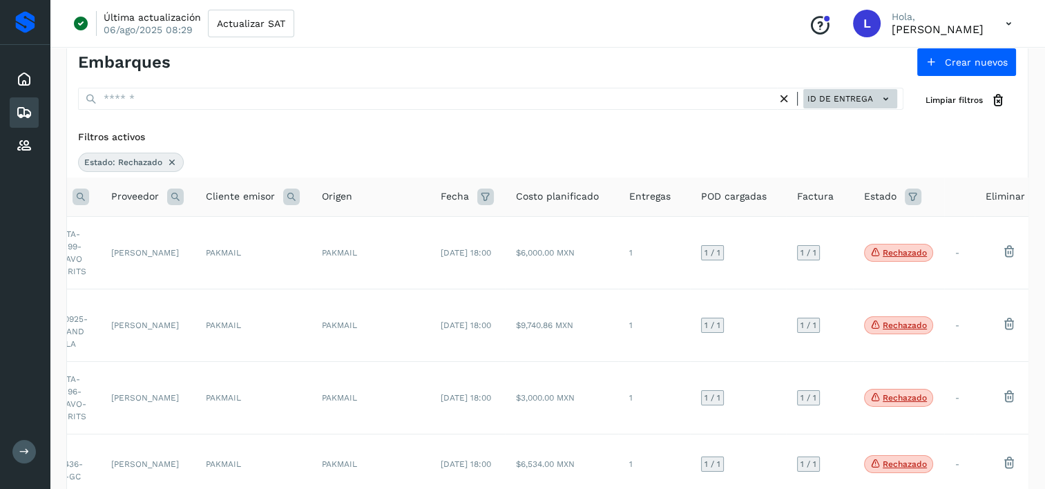
click at [883, 98] on icon at bounding box center [886, 99] width 15 height 15
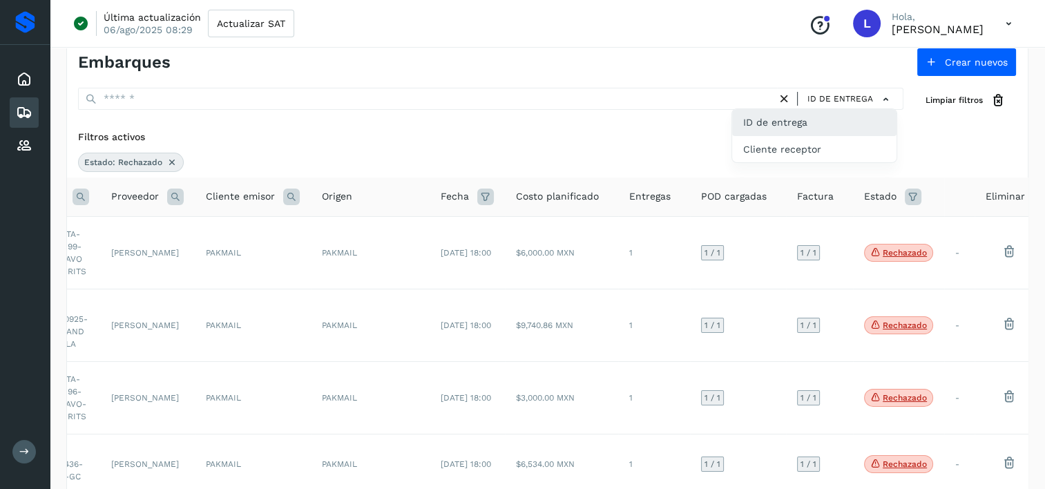
click at [830, 117] on div "ID de entrega" at bounding box center [814, 122] width 164 height 26
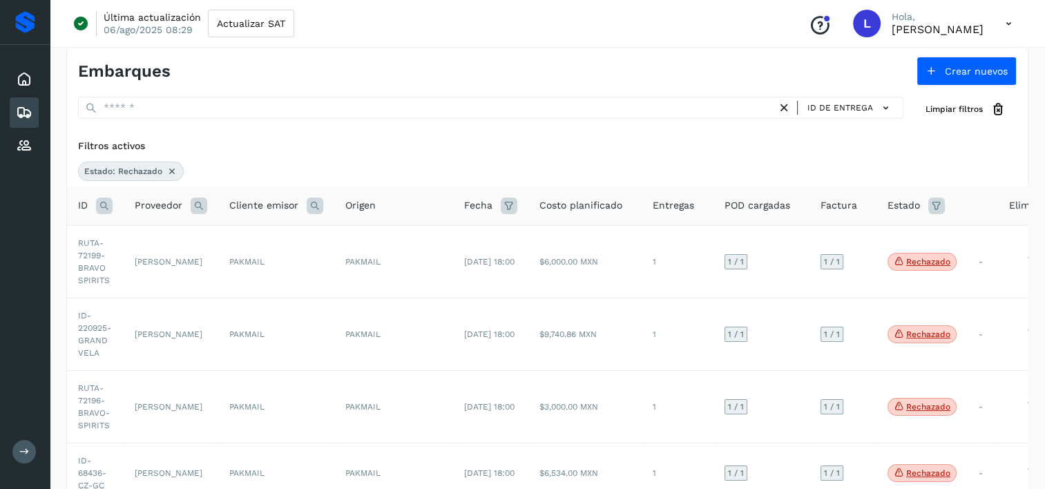
scroll to position [0, 0]
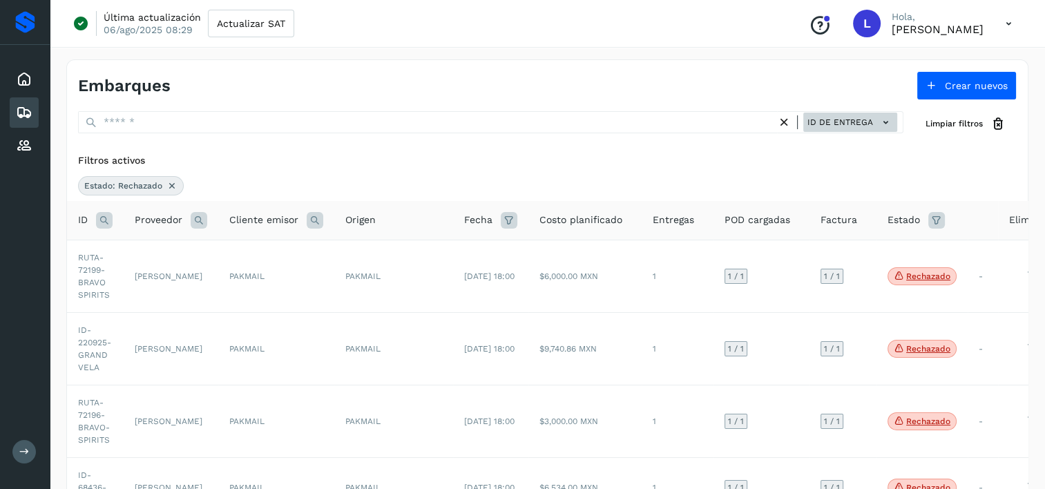
click at [886, 119] on icon at bounding box center [886, 122] width 15 height 15
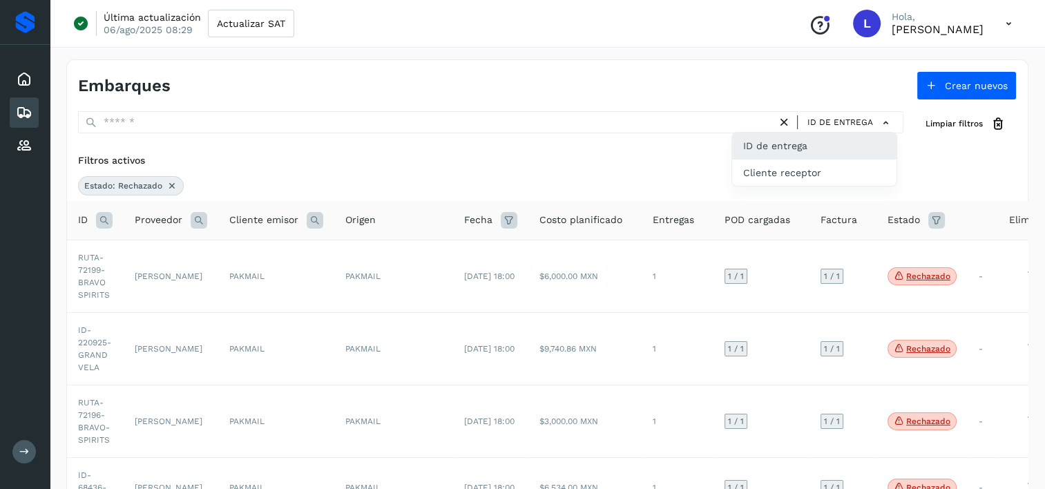
click at [783, 117] on div at bounding box center [522, 244] width 1045 height 489
click at [785, 120] on icon at bounding box center [784, 122] width 15 height 15
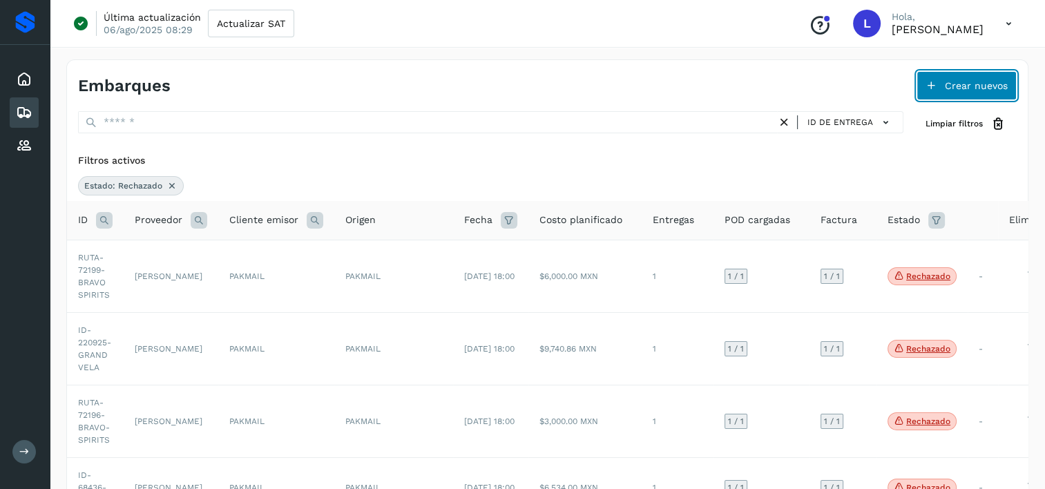
click at [934, 85] on icon at bounding box center [931, 85] width 11 height 11
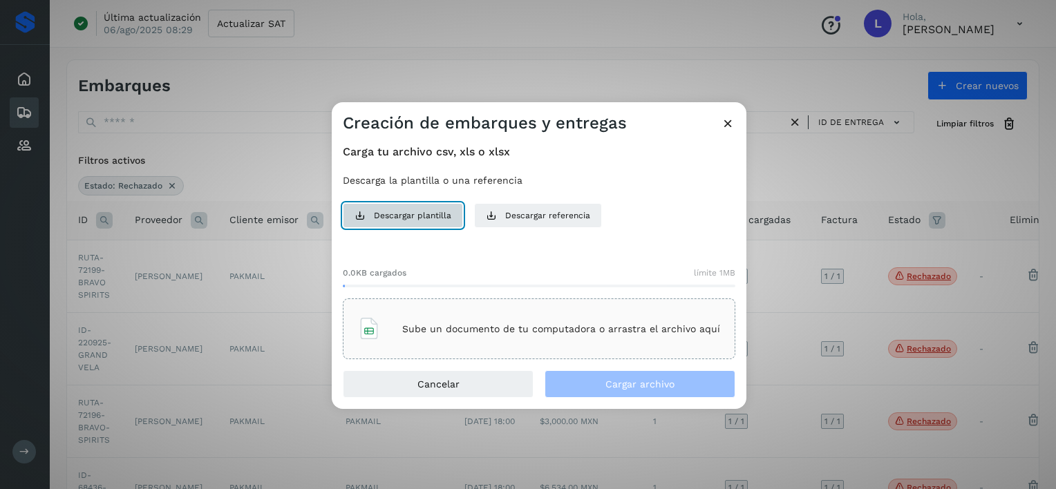
click at [406, 215] on span "Descargar plantilla" at bounding box center [412, 215] width 77 height 12
click at [724, 124] on icon at bounding box center [728, 123] width 15 height 15
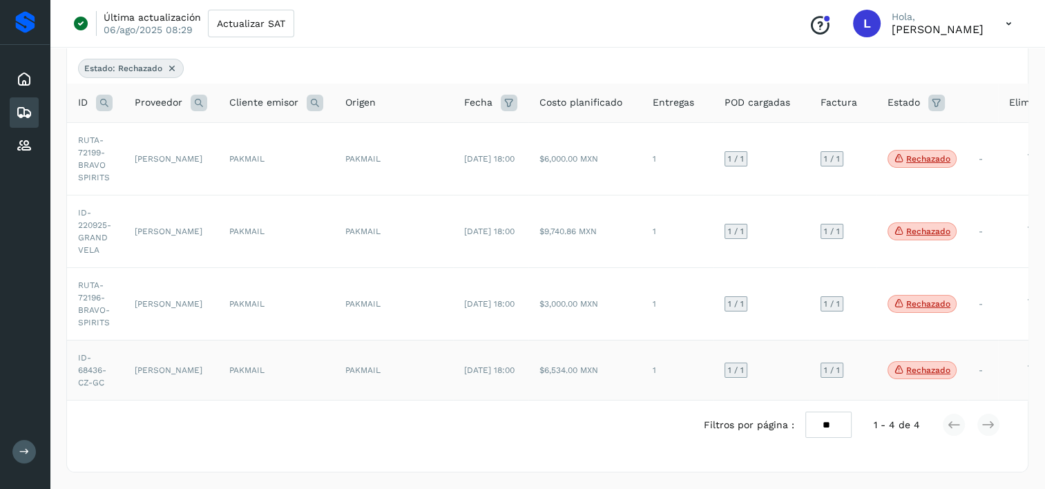
scroll to position [126, 0]
click at [26, 83] on icon at bounding box center [24, 79] width 17 height 17
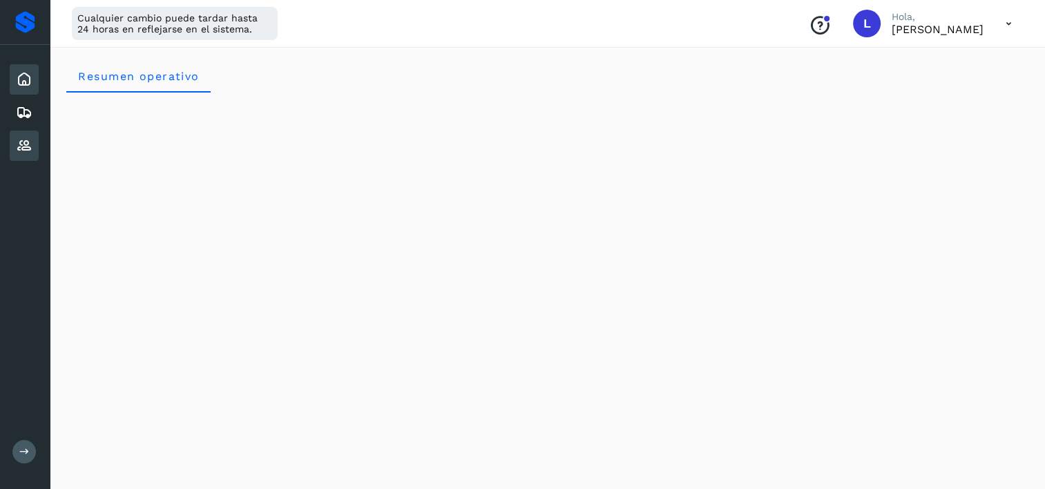
click at [24, 137] on icon at bounding box center [24, 145] width 17 height 17
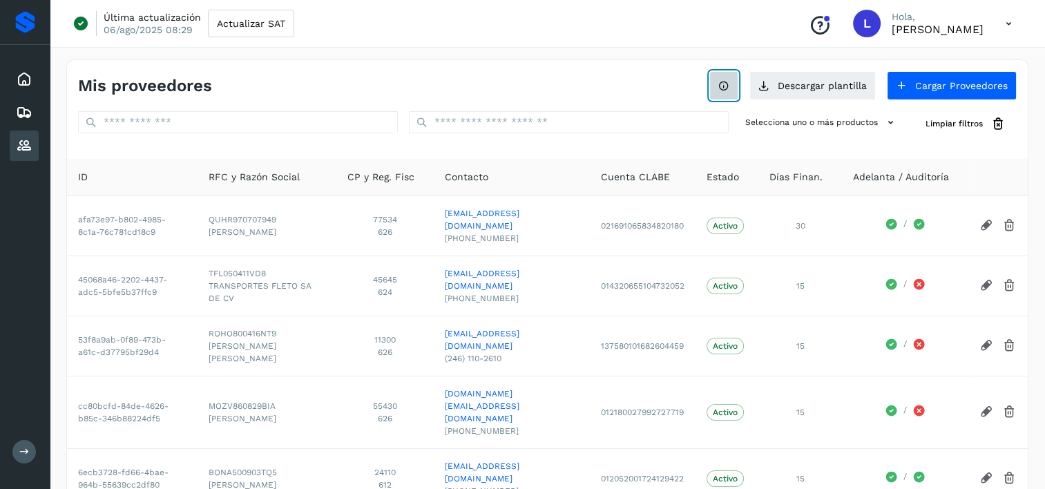
click at [724, 84] on icon at bounding box center [723, 85] width 11 height 11
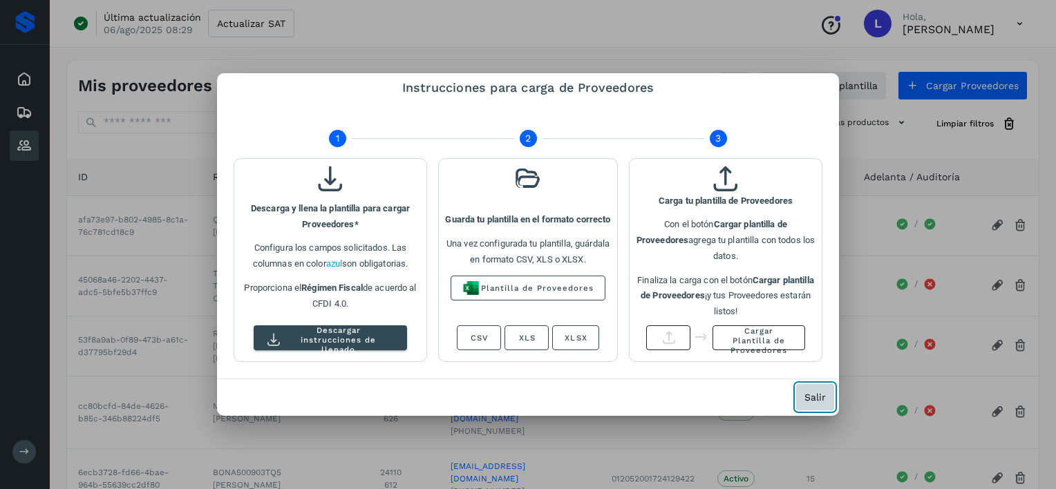
click at [812, 398] on span "Salir" at bounding box center [814, 397] width 21 height 10
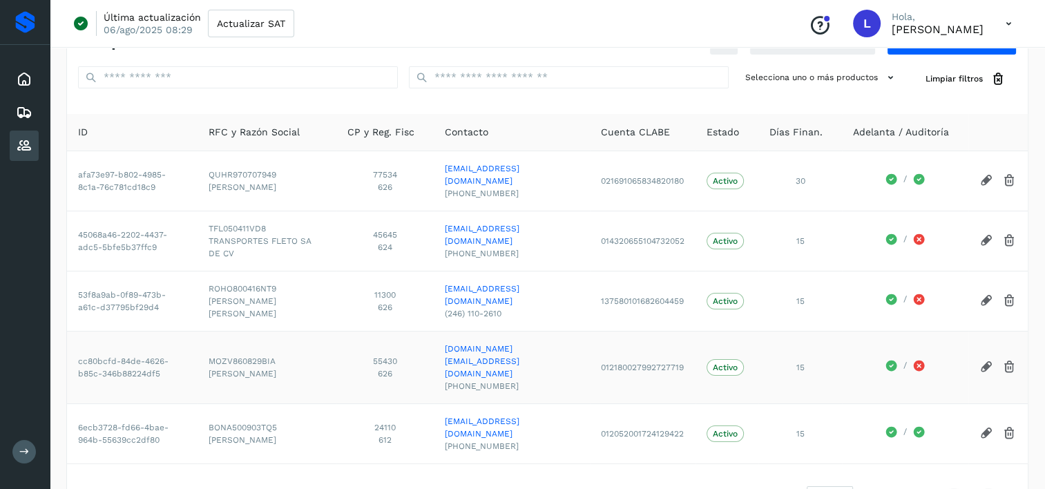
scroll to position [46, 0]
click at [562, 75] on input "text" at bounding box center [569, 77] width 320 height 22
click at [710, 77] on input "text" at bounding box center [569, 77] width 320 height 22
click at [884, 74] on icon at bounding box center [891, 77] width 15 height 15
click at [16, 106] on icon at bounding box center [24, 112] width 17 height 17
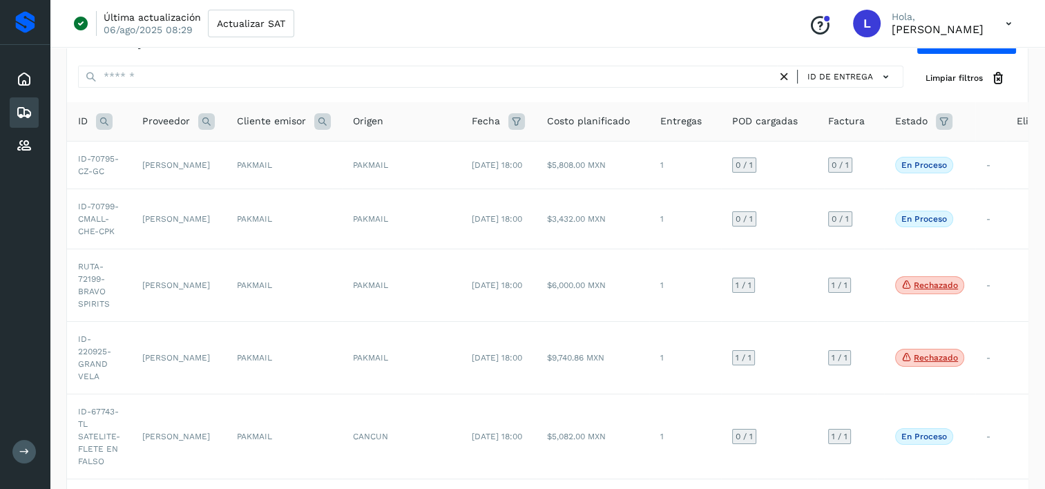
click at [940, 122] on icon at bounding box center [944, 121] width 17 height 17
click at [928, 158] on icon at bounding box center [924, 155] width 15 height 15
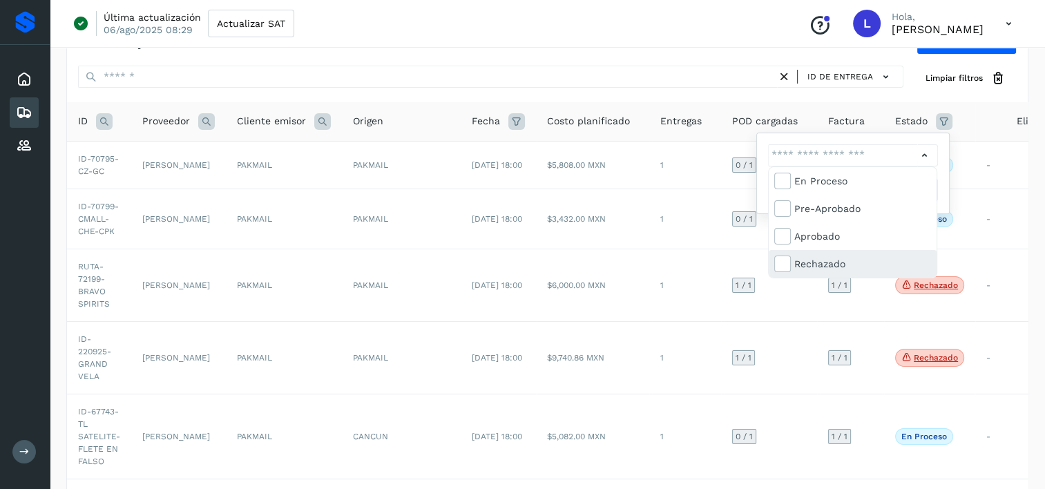
click at [859, 266] on div "Rechazado" at bounding box center [862, 263] width 137 height 15
type input "**********"
click at [941, 187] on div at bounding box center [522, 244] width 1045 height 489
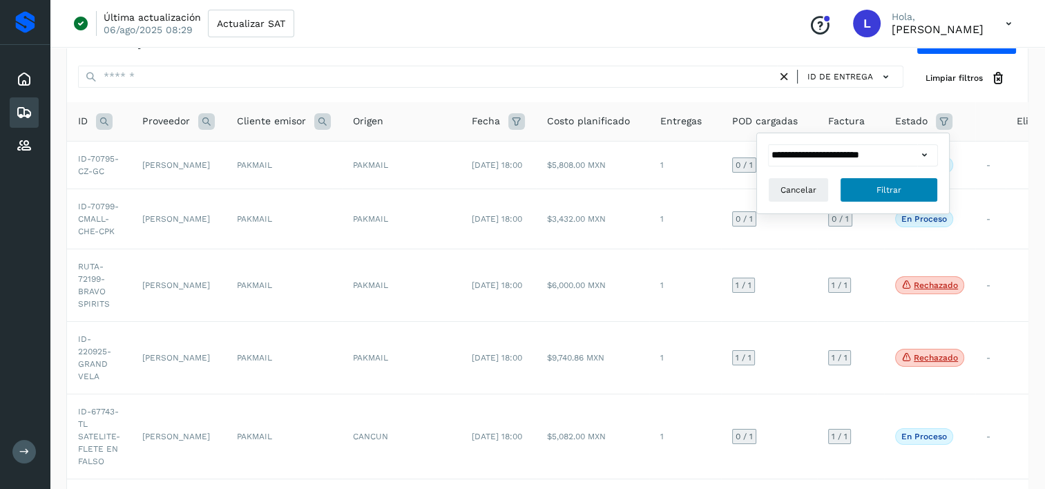
click at [913, 191] on button "Filtrar" at bounding box center [889, 190] width 98 height 25
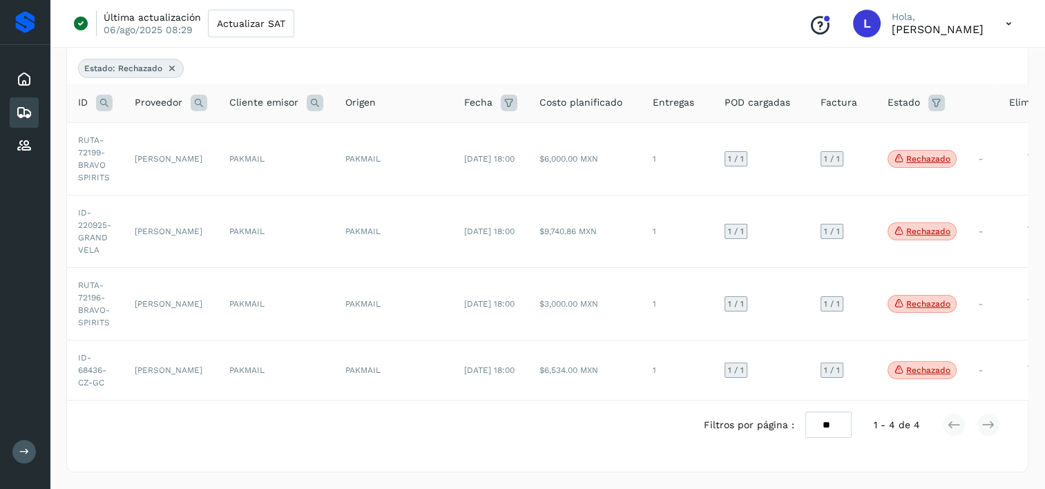
click at [835, 428] on select "** ** **" at bounding box center [829, 425] width 46 height 27
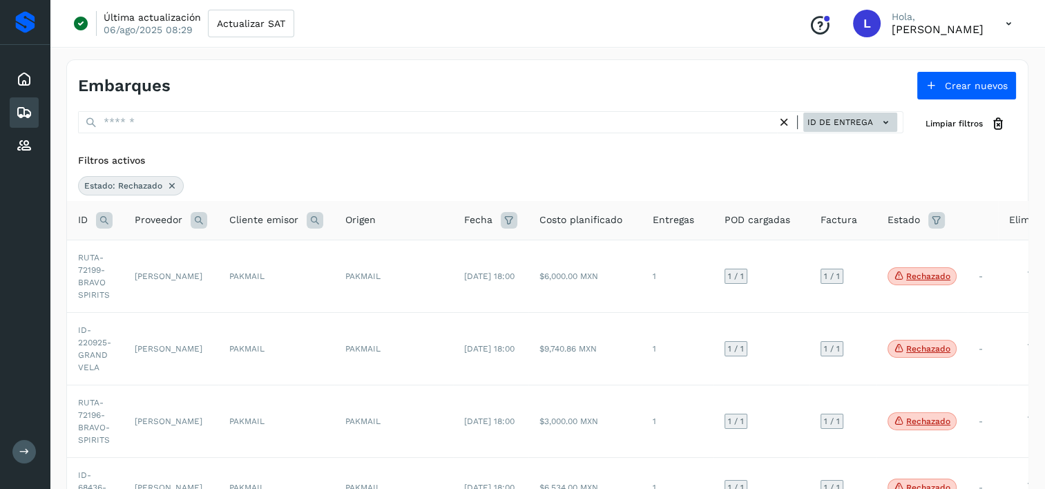
click at [868, 124] on span "ID de entrega" at bounding box center [841, 122] width 66 height 12
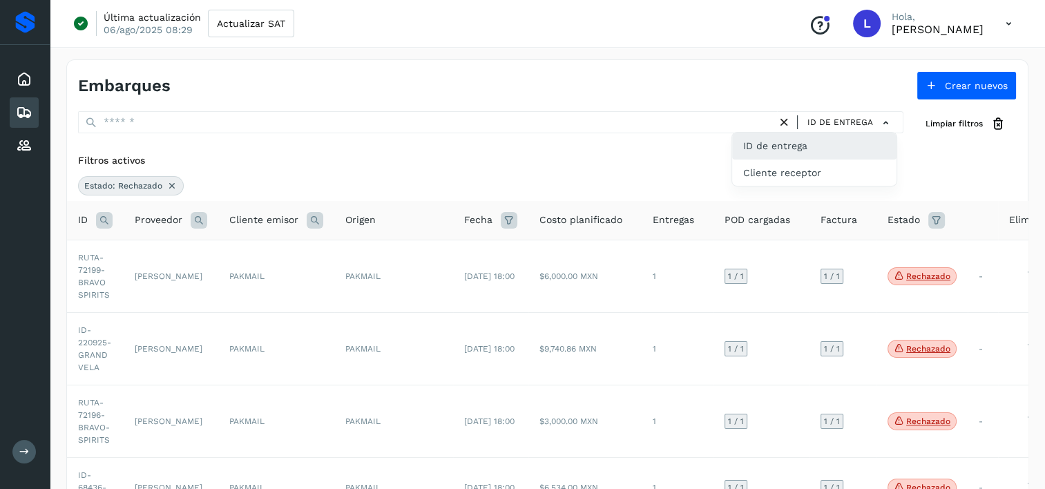
click at [792, 146] on div "ID de entrega" at bounding box center [814, 146] width 164 height 26
click at [79, 22] on icon at bounding box center [80, 23] width 17 height 17
drag, startPoint x: 359, startPoint y: 285, endPoint x: 931, endPoint y: 276, distance: 572.1
drag, startPoint x: 931, startPoint y: 276, endPoint x: 992, endPoint y: 280, distance: 60.9
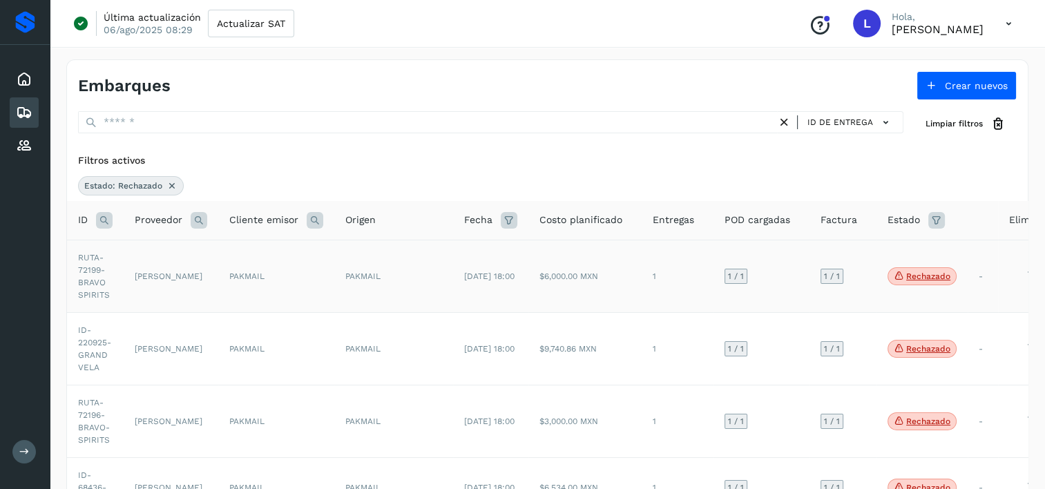
click at [992, 280] on td "-" at bounding box center [983, 276] width 30 height 73
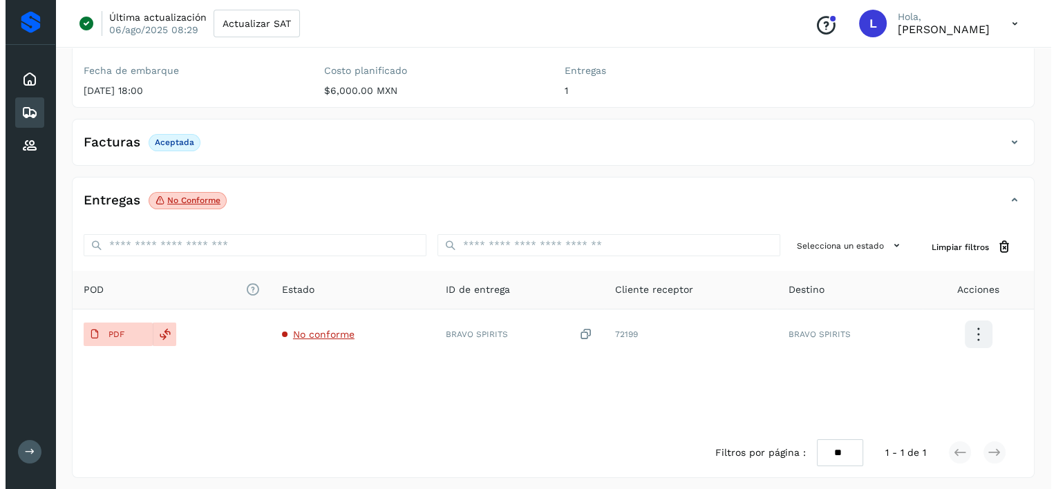
scroll to position [170, 0]
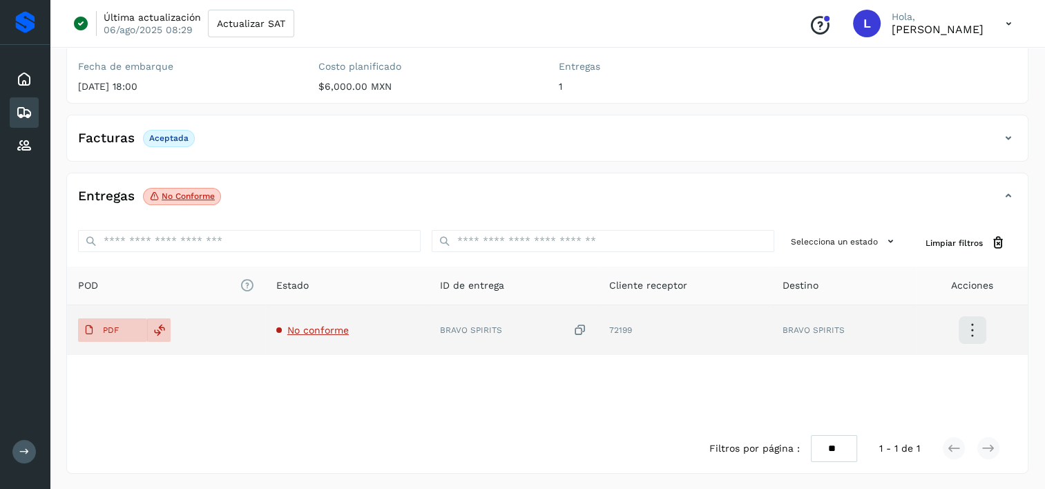
click at [969, 325] on icon at bounding box center [972, 330] width 32 height 32
click at [919, 332] on button "Ver Detalle" at bounding box center [903, 330] width 164 height 26
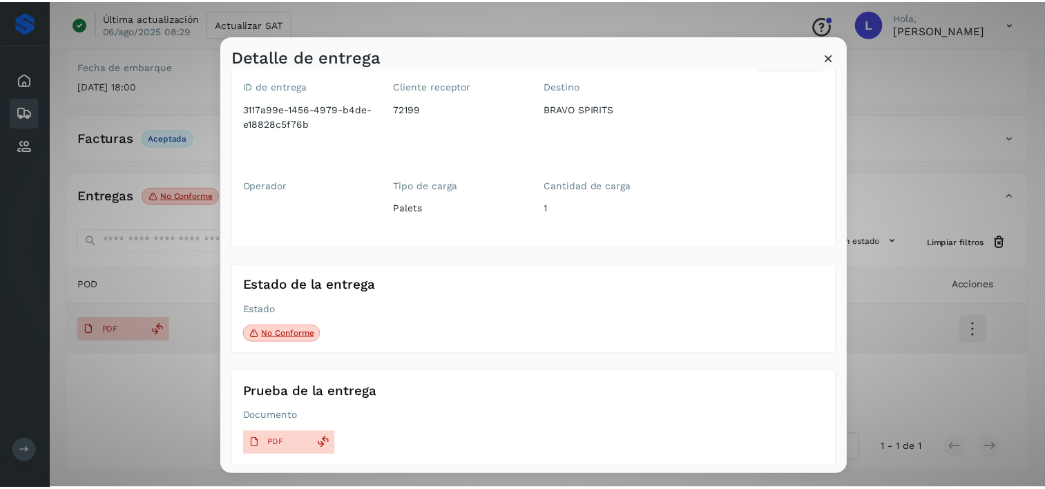
scroll to position [44, 0]
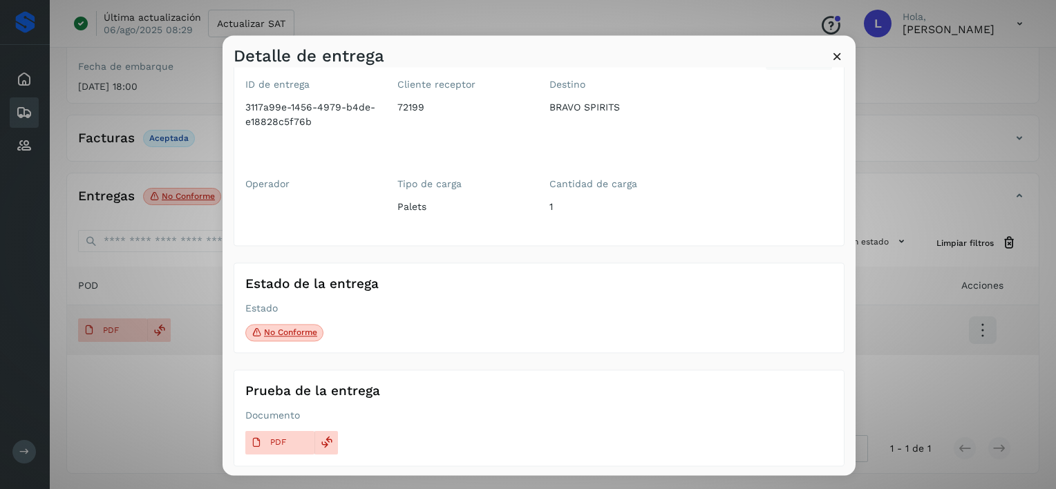
click at [289, 330] on p "No conforme" at bounding box center [290, 333] width 53 height 10
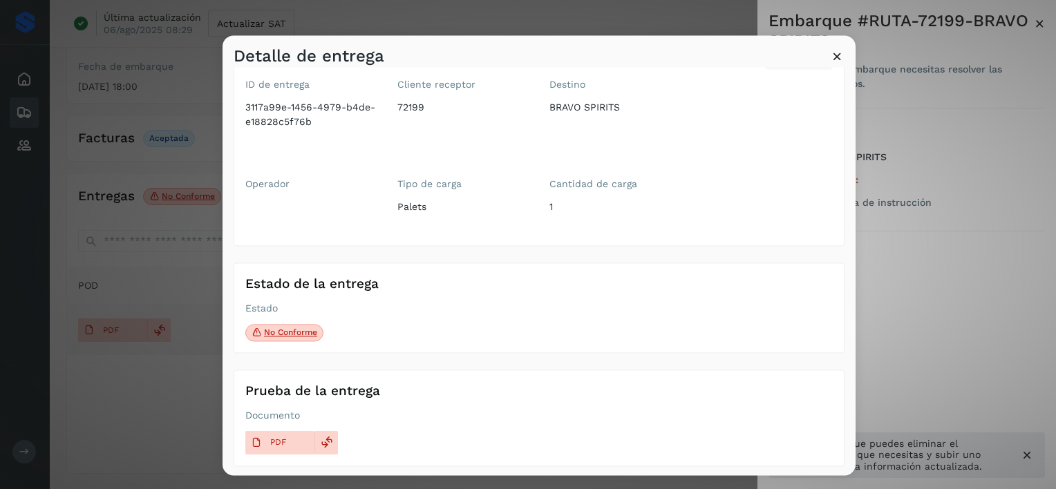
click at [843, 57] on icon at bounding box center [837, 56] width 15 height 15
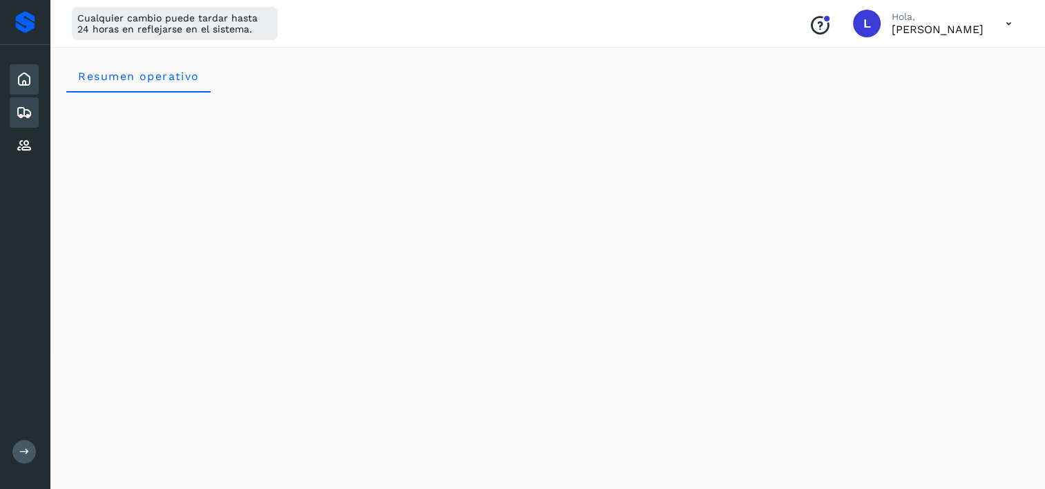
click at [22, 111] on icon at bounding box center [24, 112] width 17 height 17
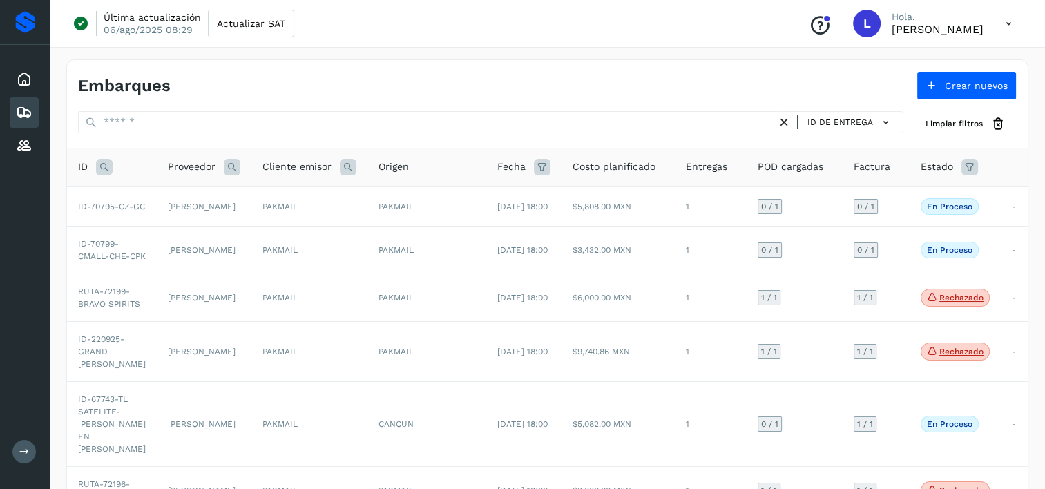
click at [962, 171] on icon at bounding box center [970, 167] width 17 height 17
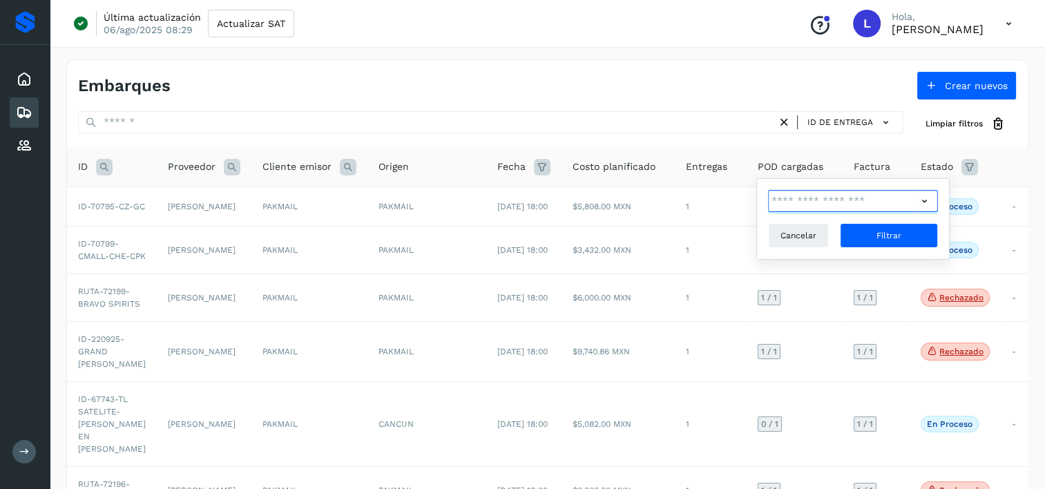
click at [879, 201] on input "text" at bounding box center [842, 201] width 149 height 22
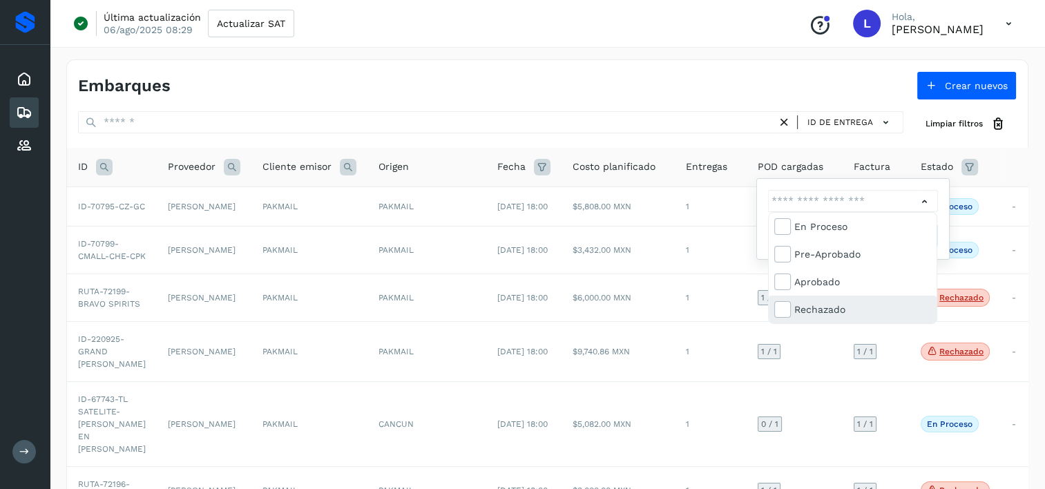
click at [818, 307] on div "Rechazado" at bounding box center [862, 309] width 137 height 15
type input "**********"
click at [945, 242] on div at bounding box center [522, 244] width 1045 height 489
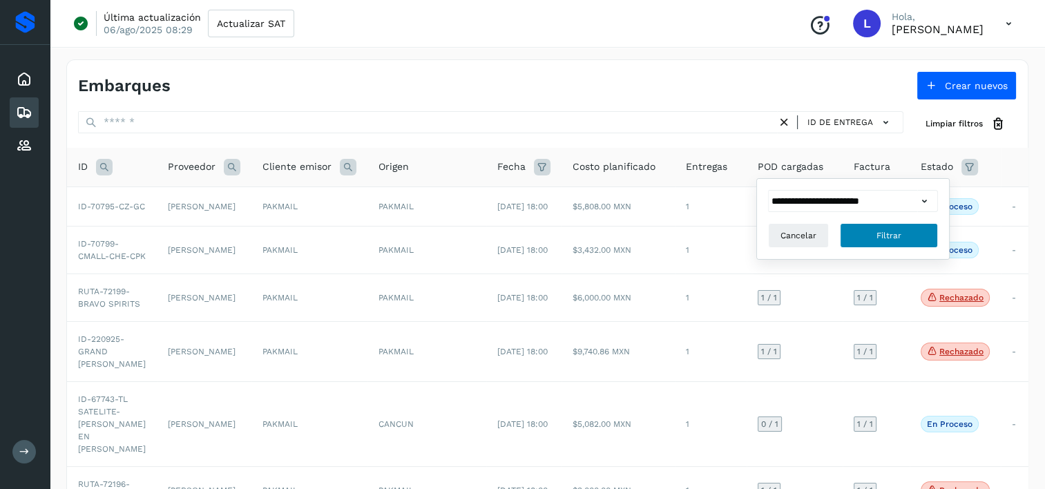
click at [911, 234] on button "Filtrar" at bounding box center [889, 235] width 98 height 25
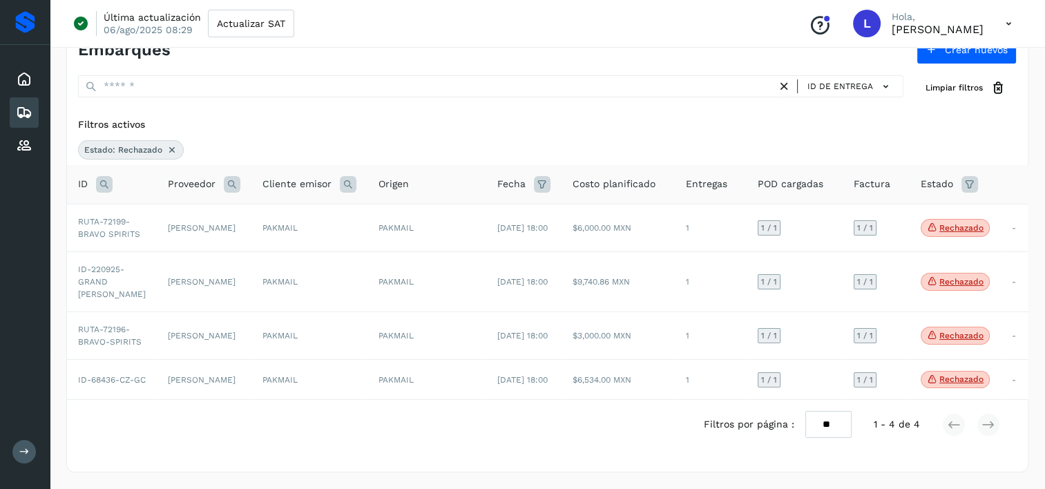
drag, startPoint x: 88, startPoint y: 143, endPoint x: 102, endPoint y: 91, distance: 53.6
click at [102, 176] on icon at bounding box center [104, 184] width 17 height 17
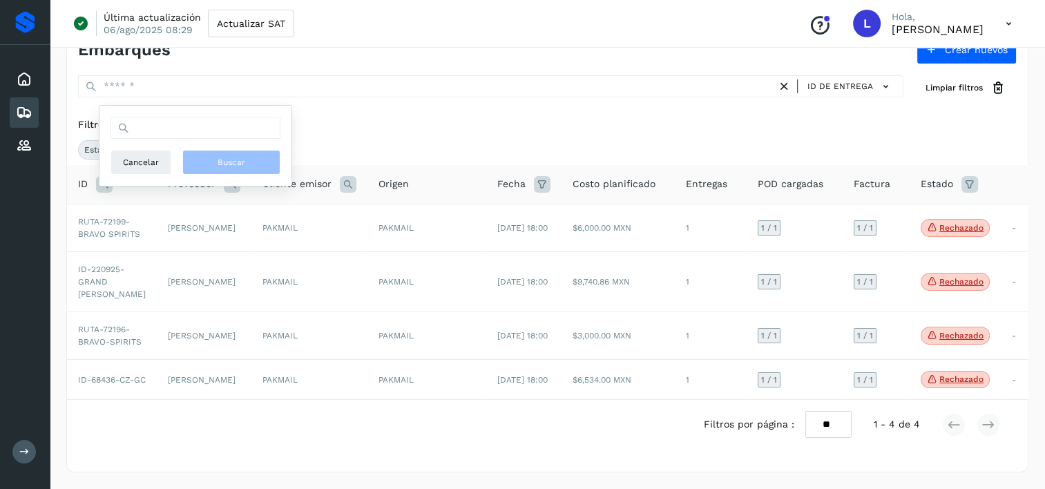
click at [22, 108] on icon at bounding box center [24, 112] width 17 height 17
click at [22, 116] on icon at bounding box center [24, 112] width 17 height 17
click at [152, 163] on span "Cancelar" at bounding box center [141, 162] width 36 height 12
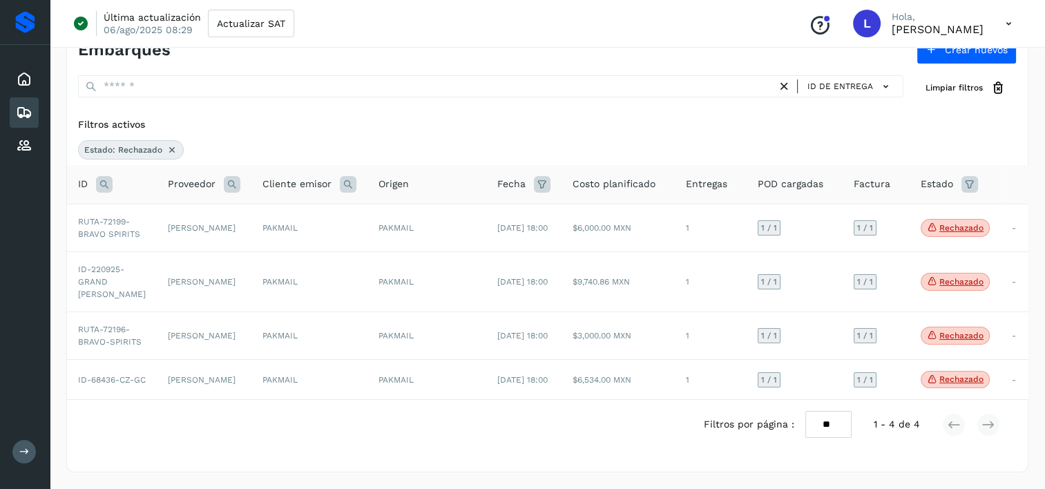
click at [827, 427] on select "** ** **" at bounding box center [829, 424] width 46 height 27
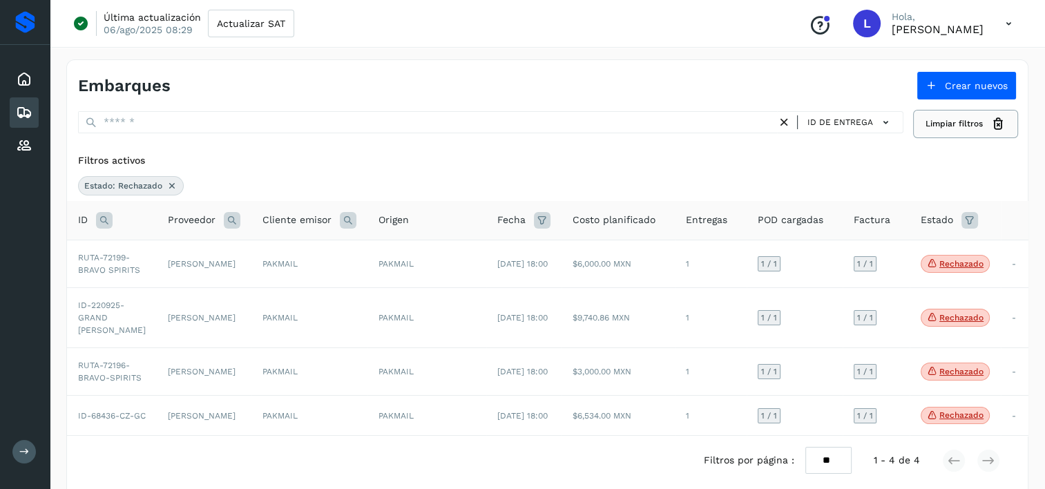
click at [953, 124] on span "Limpiar filtros" at bounding box center [954, 123] width 57 height 12
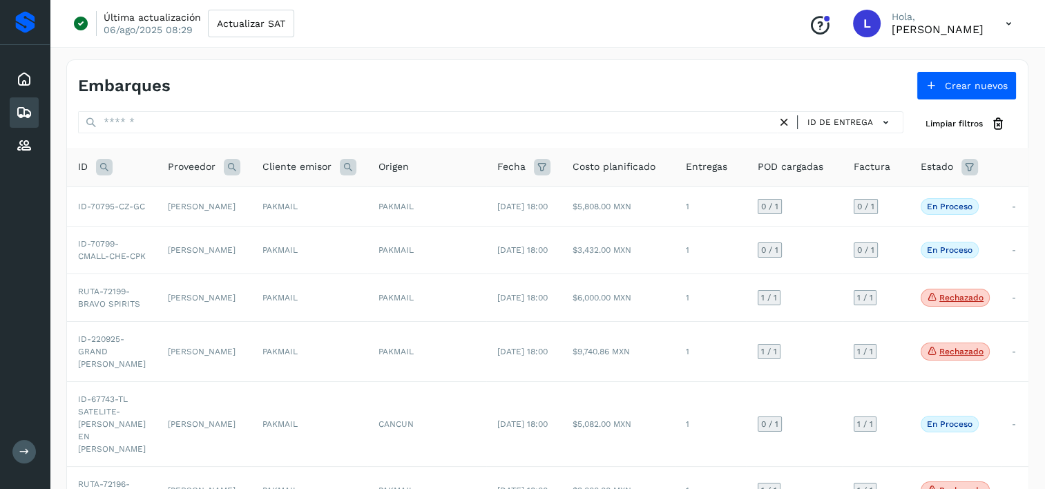
click at [1009, 25] on icon at bounding box center [1009, 24] width 28 height 28
click at [233, 76] on div at bounding box center [522, 244] width 1045 height 489
click at [27, 82] on icon at bounding box center [24, 79] width 17 height 17
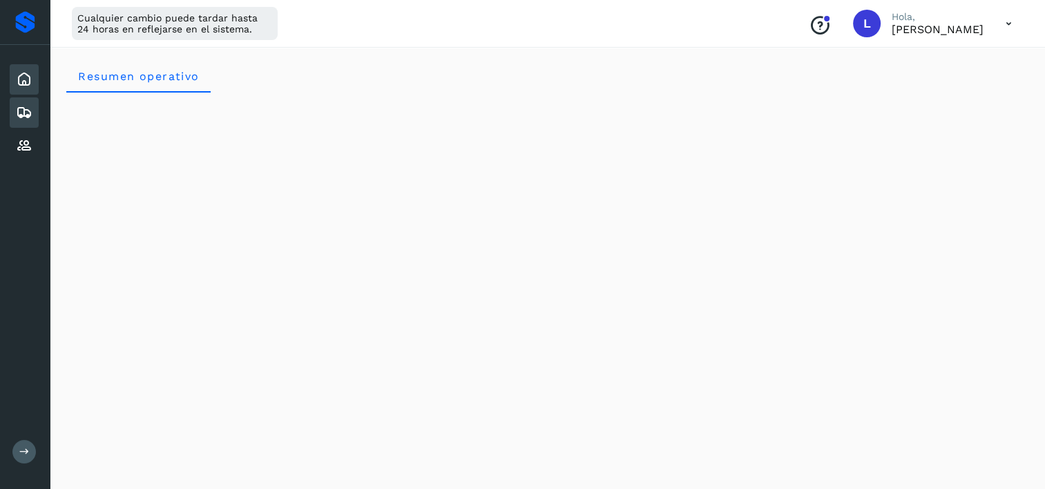
click at [22, 108] on icon at bounding box center [24, 112] width 17 height 17
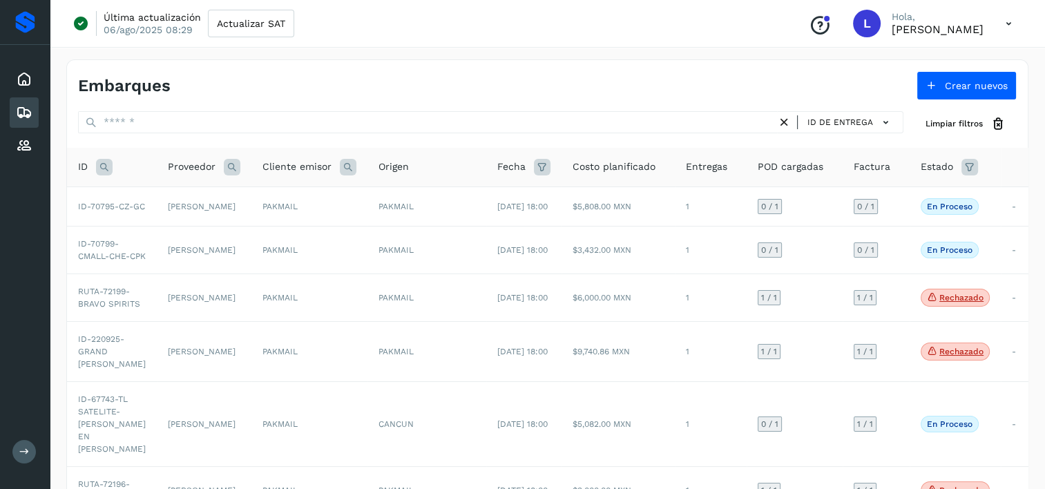
click at [282, 165] on span "Cliente emisor" at bounding box center [297, 167] width 69 height 15
click at [340, 163] on icon at bounding box center [348, 167] width 17 height 17
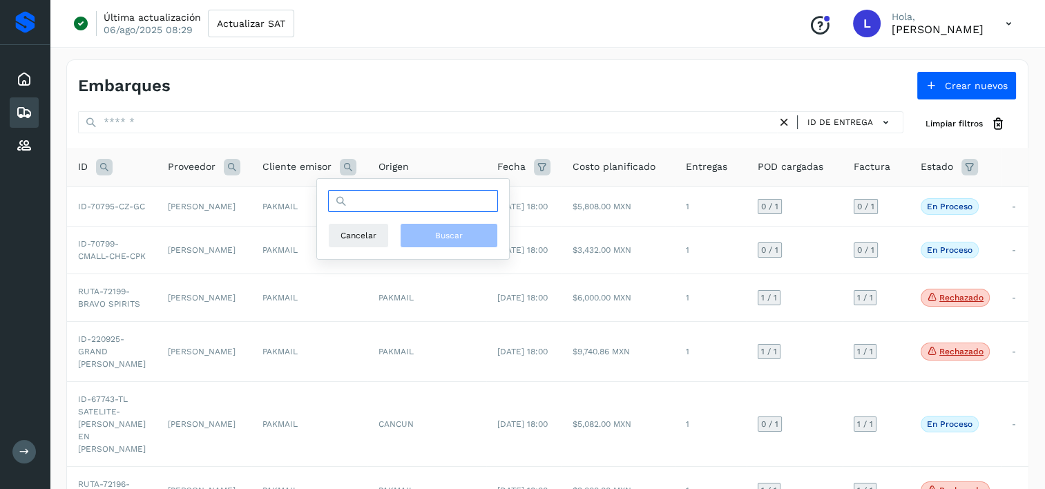
click at [361, 202] on input "text" at bounding box center [413, 201] width 170 height 22
click at [224, 166] on icon at bounding box center [232, 167] width 17 height 17
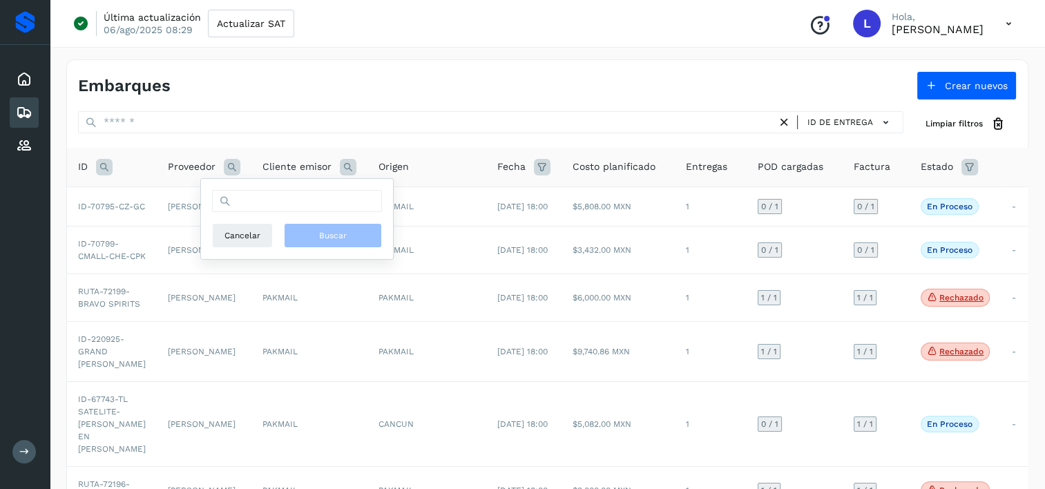
click at [224, 166] on icon at bounding box center [232, 167] width 17 height 17
click at [175, 211] on td "[PERSON_NAME]" at bounding box center [204, 206] width 95 height 39
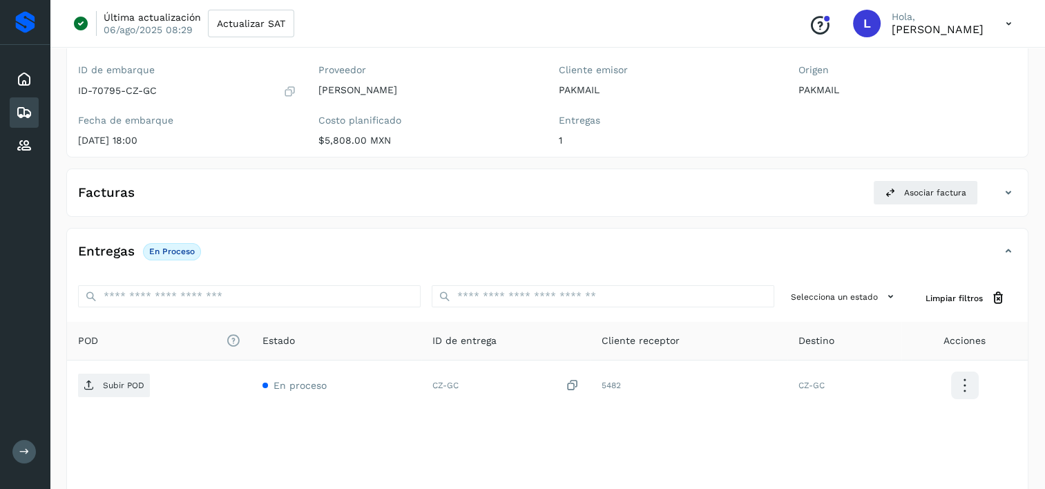
scroll to position [138, 0]
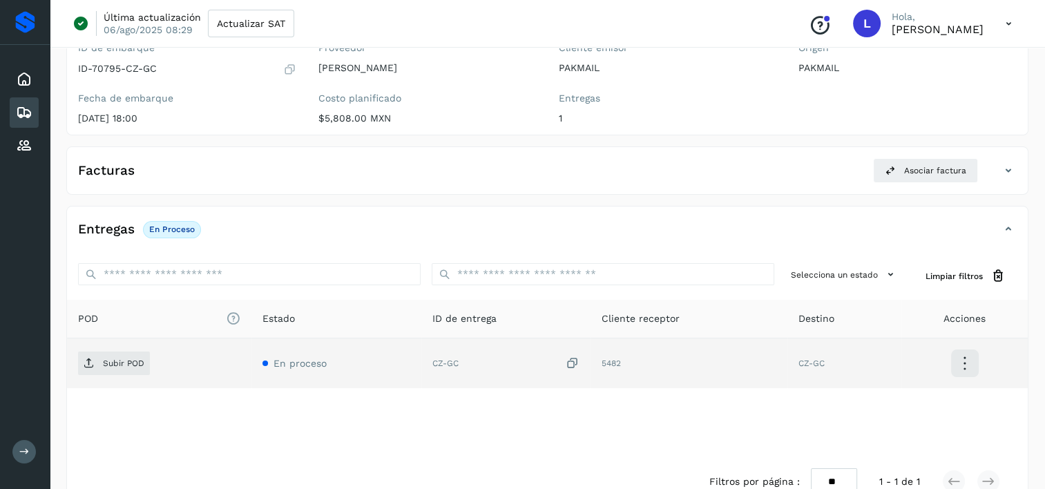
click at [572, 363] on icon at bounding box center [573, 363] width 14 height 15
click at [571, 362] on icon at bounding box center [573, 363] width 14 height 15
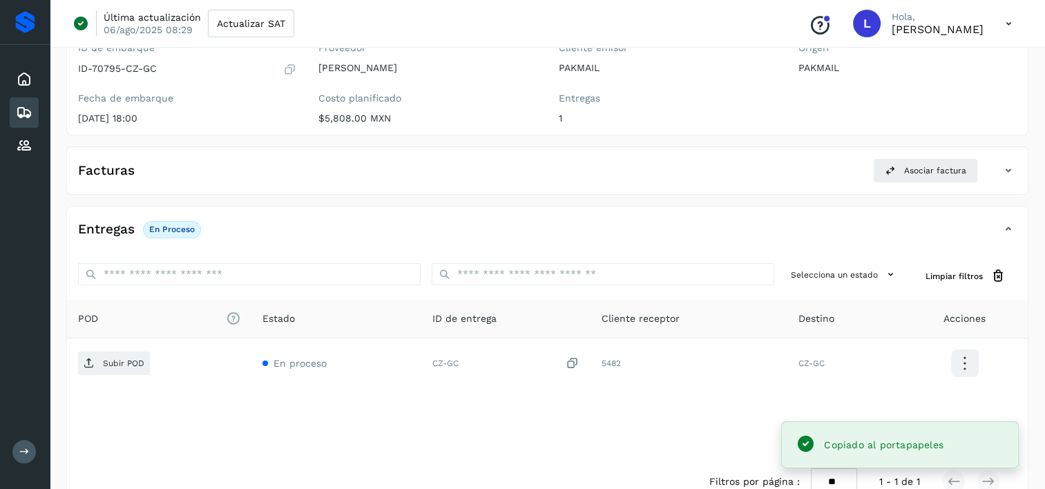
click at [886, 446] on span "Copiado al portapapeles" at bounding box center [884, 444] width 120 height 11
